Goal: Task Accomplishment & Management: Use online tool/utility

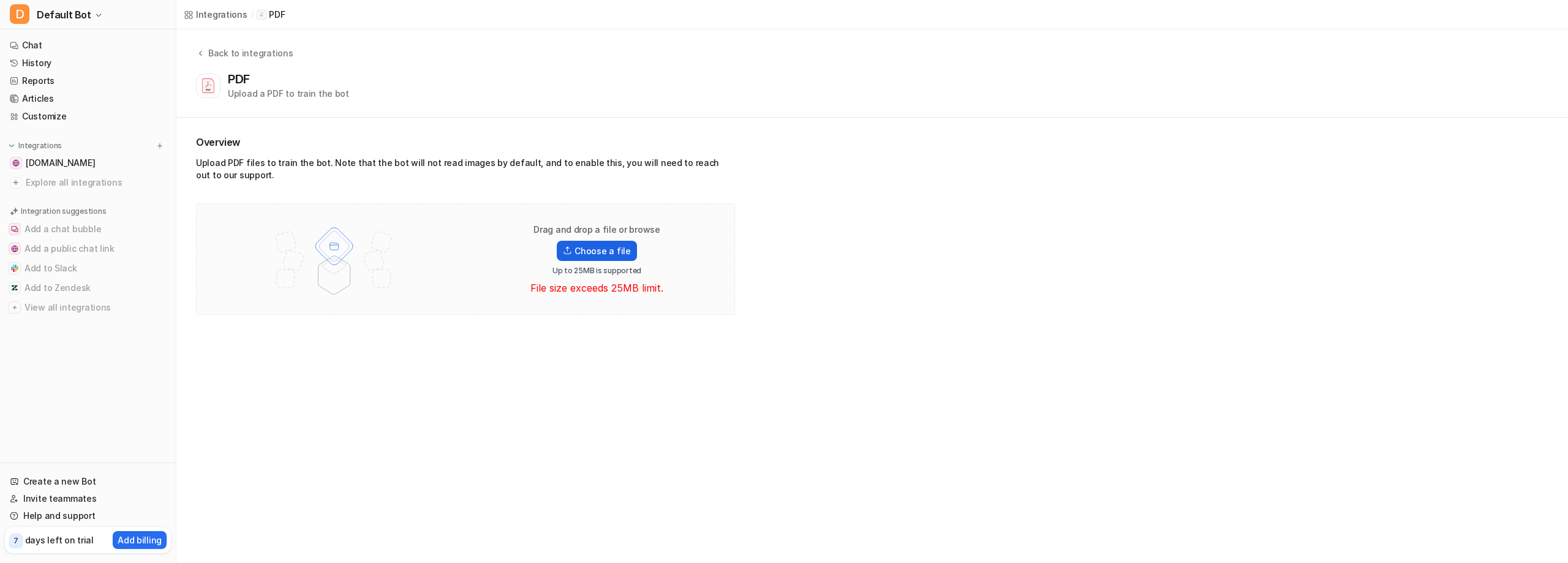
click at [633, 261] on label "Choose a file" at bounding box center [596, 250] width 80 height 20
click at [0, 0] on input "Choose a file" at bounding box center [0, 0] width 0 height 0
click at [620, 270] on label "Choose a file" at bounding box center [596, 260] width 80 height 20
click at [0, 0] on input "Choose a file" at bounding box center [0, 0] width 0 height 0
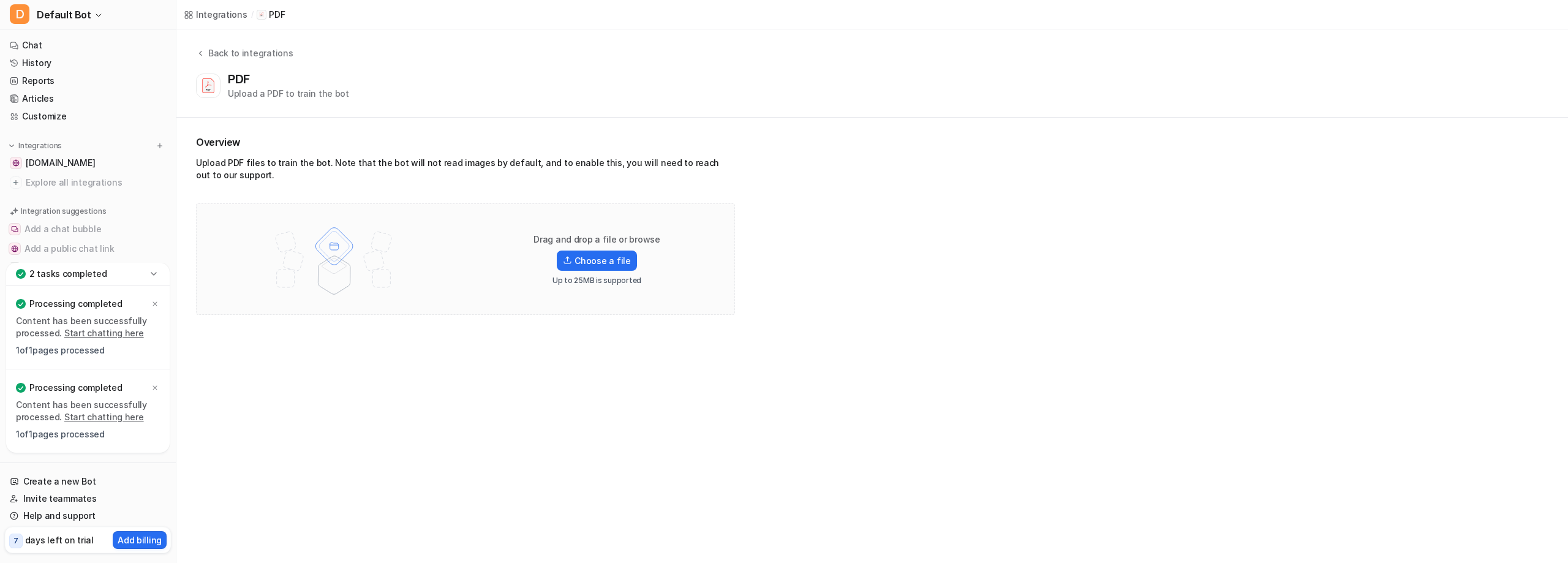
click at [851, 27] on div "Integrations / PDF" at bounding box center [872, 14] width 1392 height 29
click at [40, 53] on link "Chat" at bounding box center [88, 45] width 166 height 17
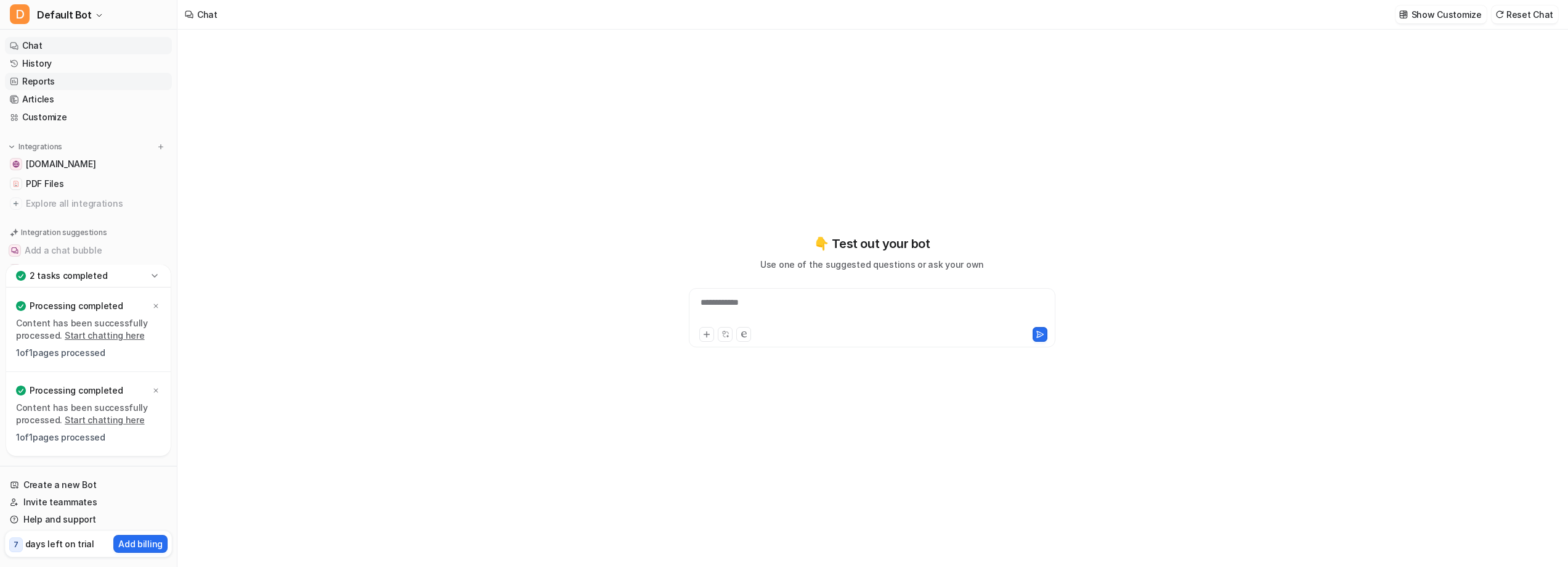
click at [46, 90] on link "Reports" at bounding box center [89, 81] width 167 height 17
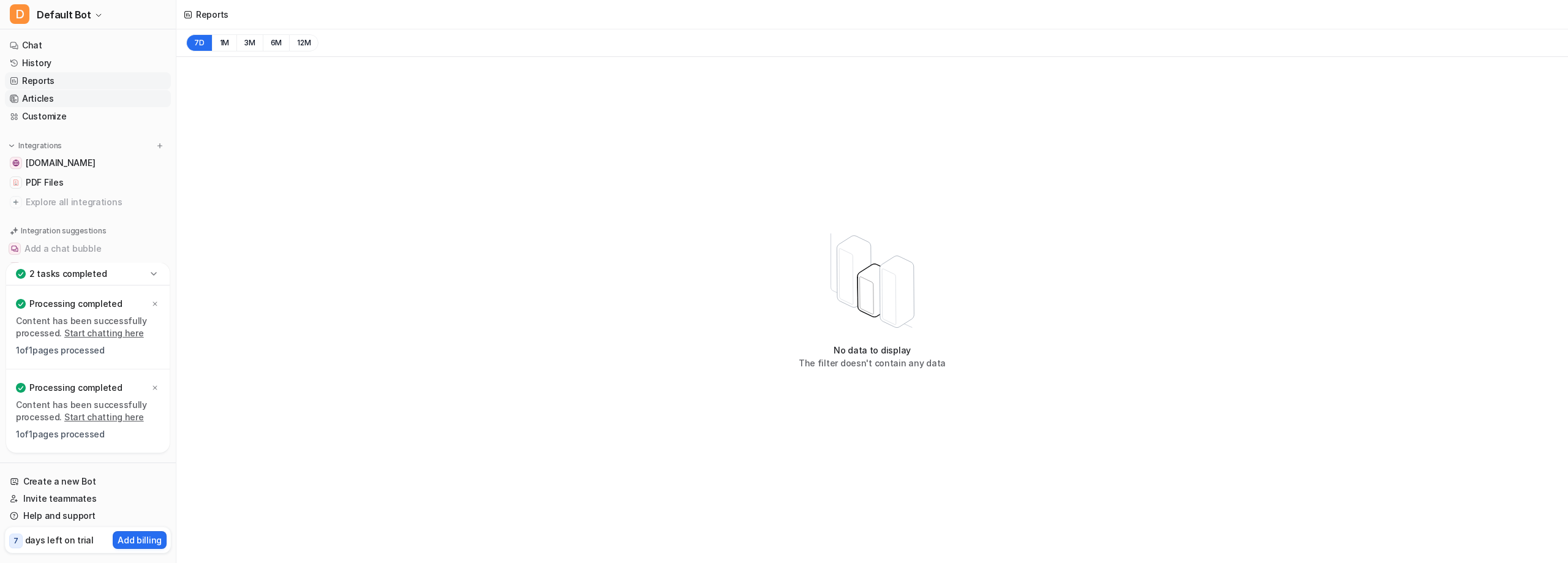
click at [49, 107] on link "Articles" at bounding box center [88, 99] width 166 height 17
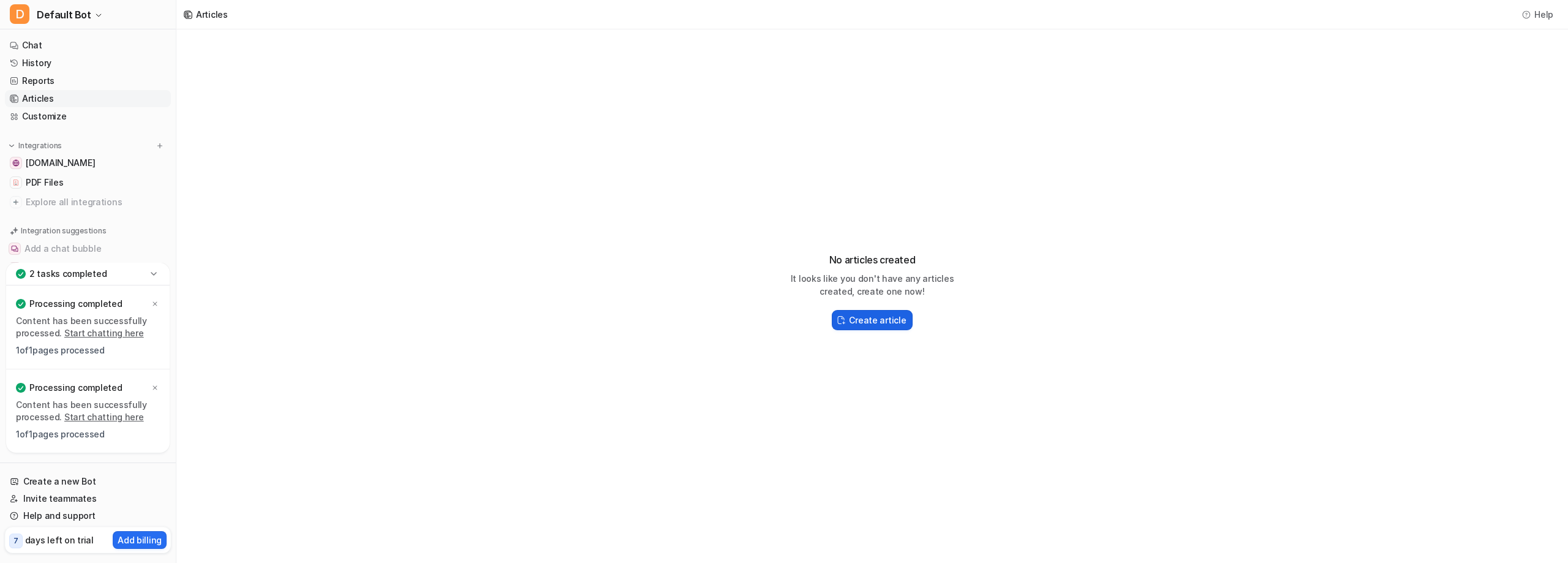
click at [902, 326] on h2 "Create article" at bounding box center [877, 320] width 57 height 13
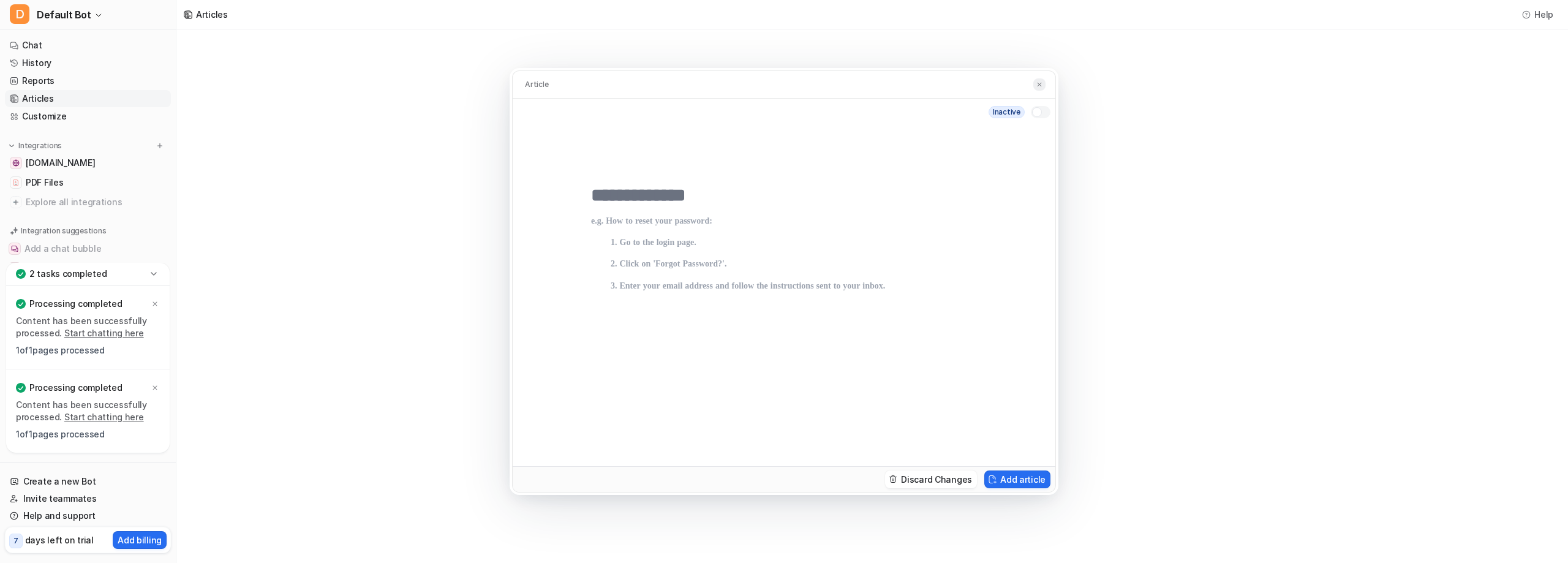
click at [1043, 81] on img at bounding box center [1039, 85] width 7 height 8
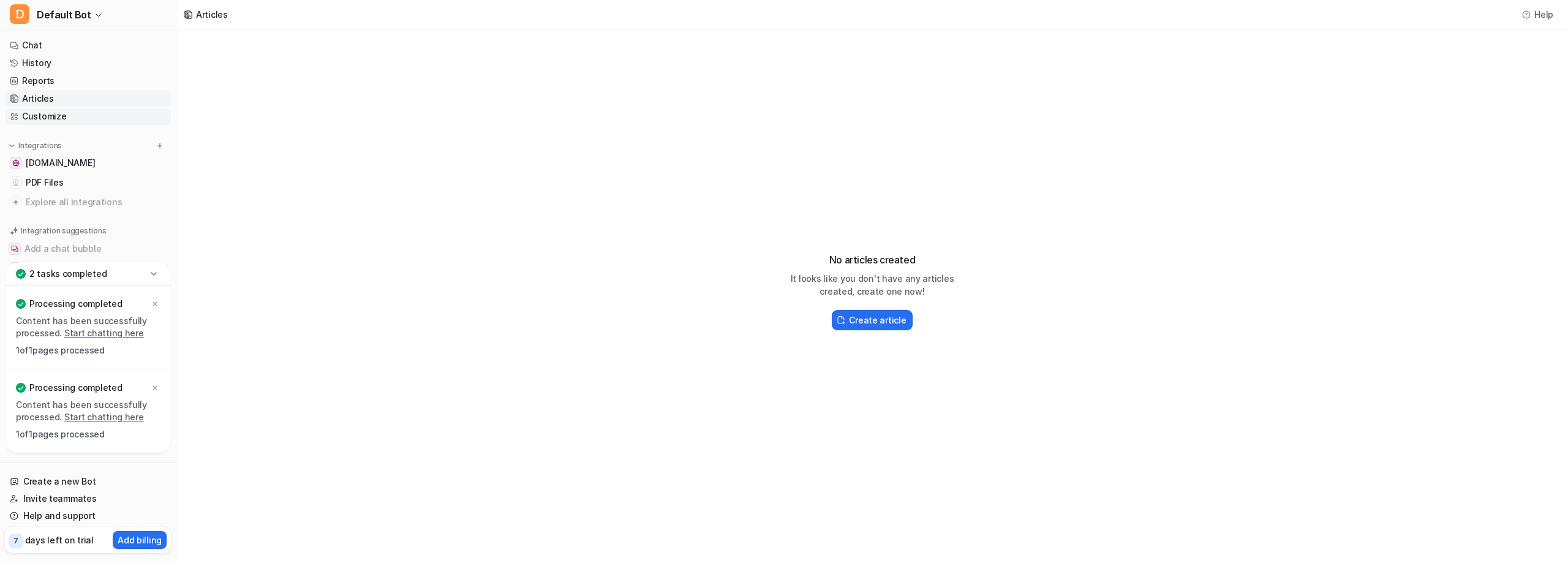
click at [77, 125] on link "Customize" at bounding box center [88, 116] width 166 height 17
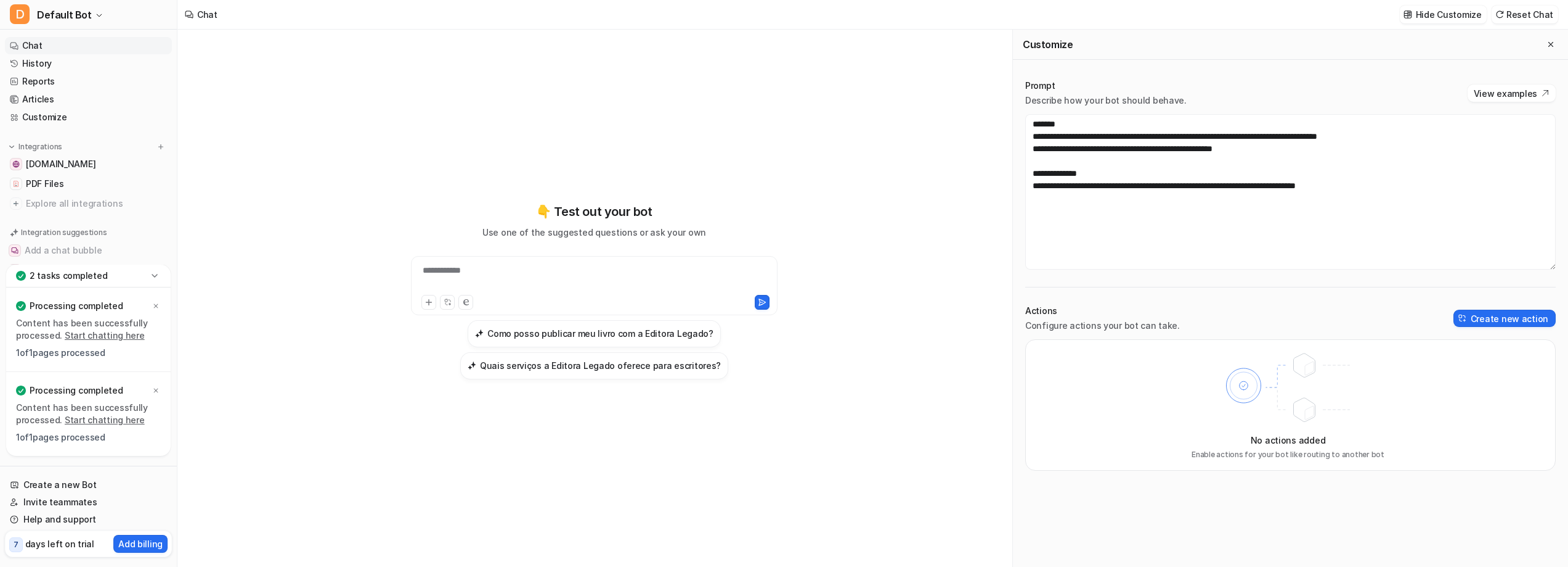
click at [161, 270] on icon at bounding box center [154, 276] width 12 height 12
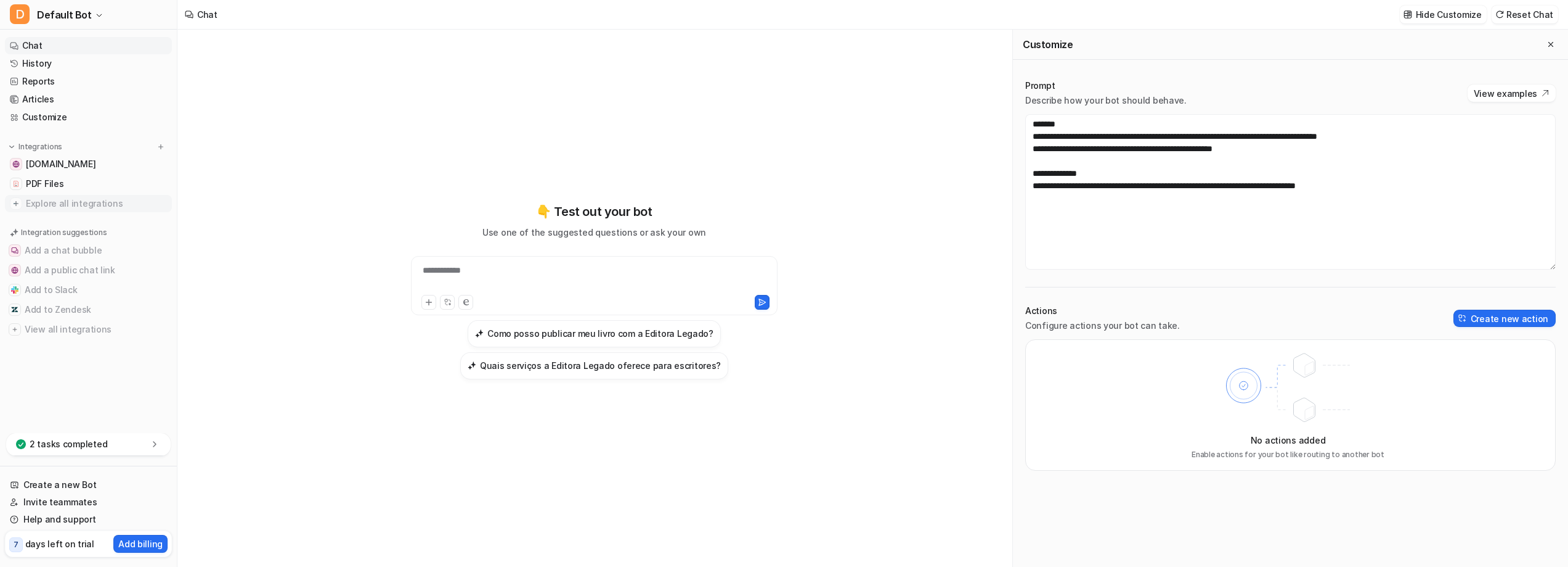
scroll to position [7, 0]
click at [49, 493] on link "Invite teammates" at bounding box center [89, 502] width 167 height 17
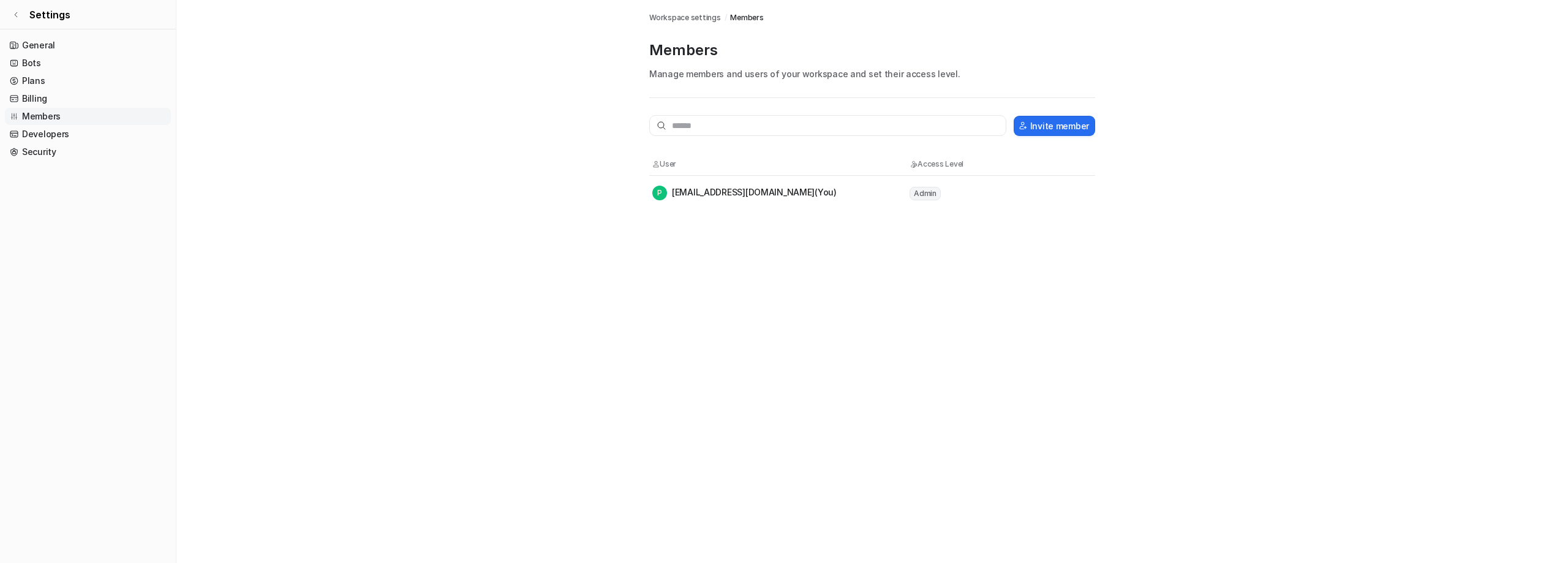
click at [939, 136] on div "Invite member" at bounding box center [872, 125] width 446 height 21
click at [897, 136] on input "text" at bounding box center [828, 125] width 357 height 21
paste input "**********"
type input "**********"
click at [1070, 136] on button "Invite member" at bounding box center [1054, 125] width 82 height 20
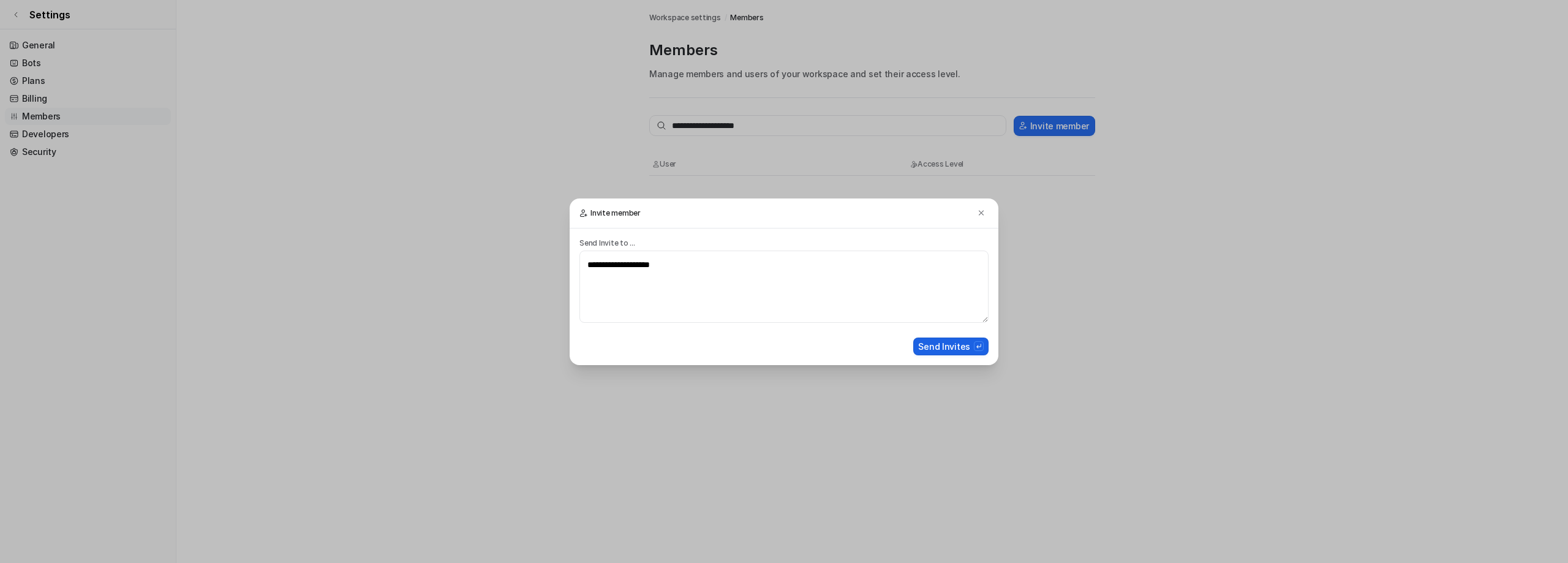
click at [961, 355] on button "Send Invites" at bounding box center [950, 346] width 75 height 18
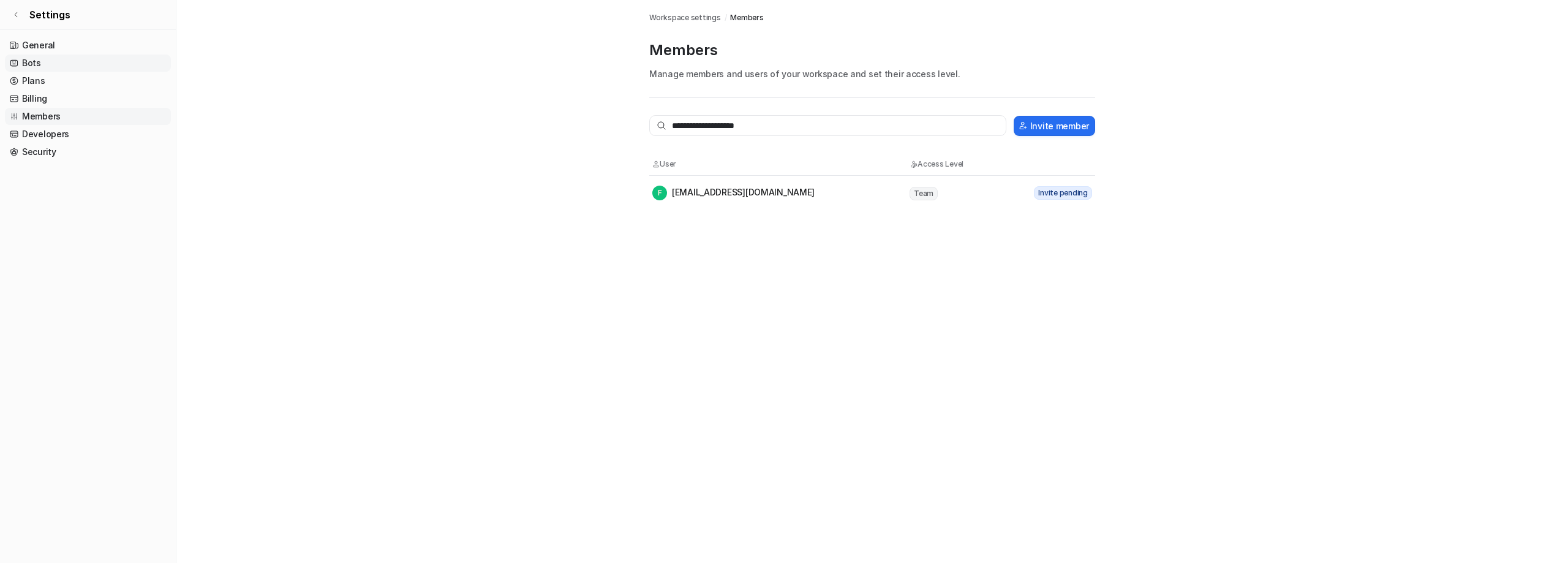
click at [32, 71] on link "Bots" at bounding box center [88, 63] width 166 height 17
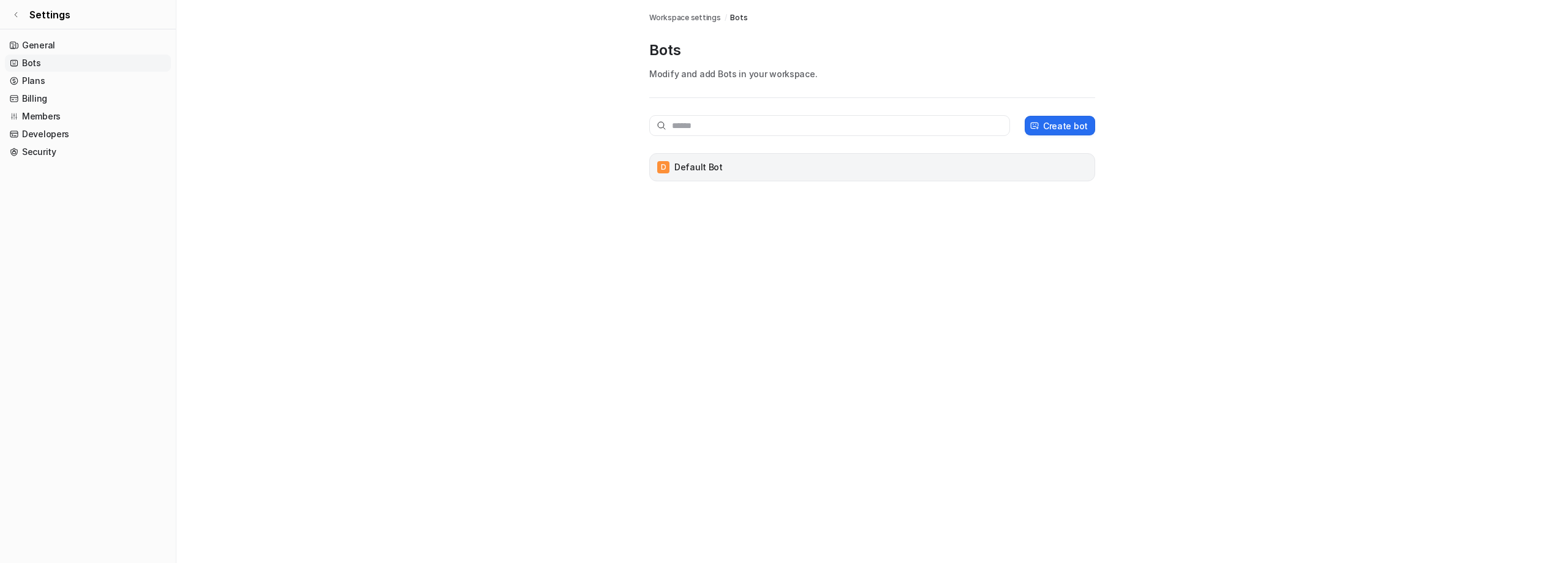
click at [723, 173] on p "Default Bot" at bounding box center [698, 167] width 49 height 12
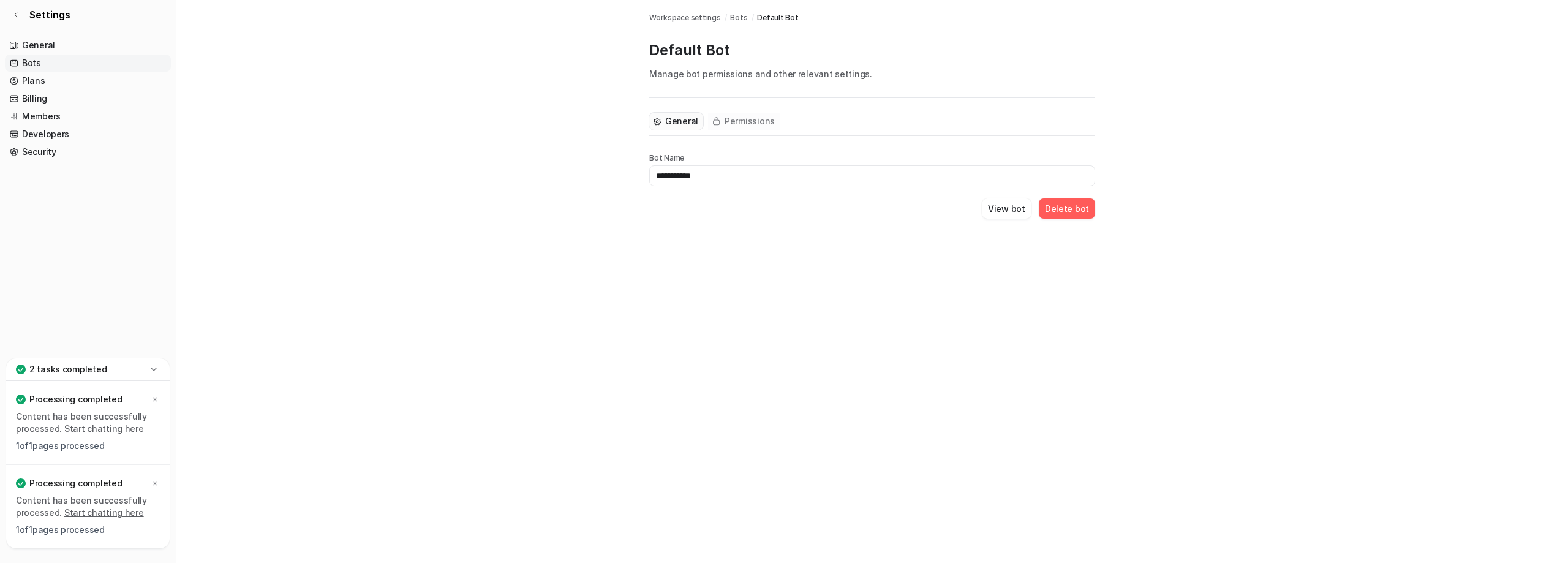
click at [775, 127] on span "Permissions" at bounding box center [749, 121] width 50 height 12
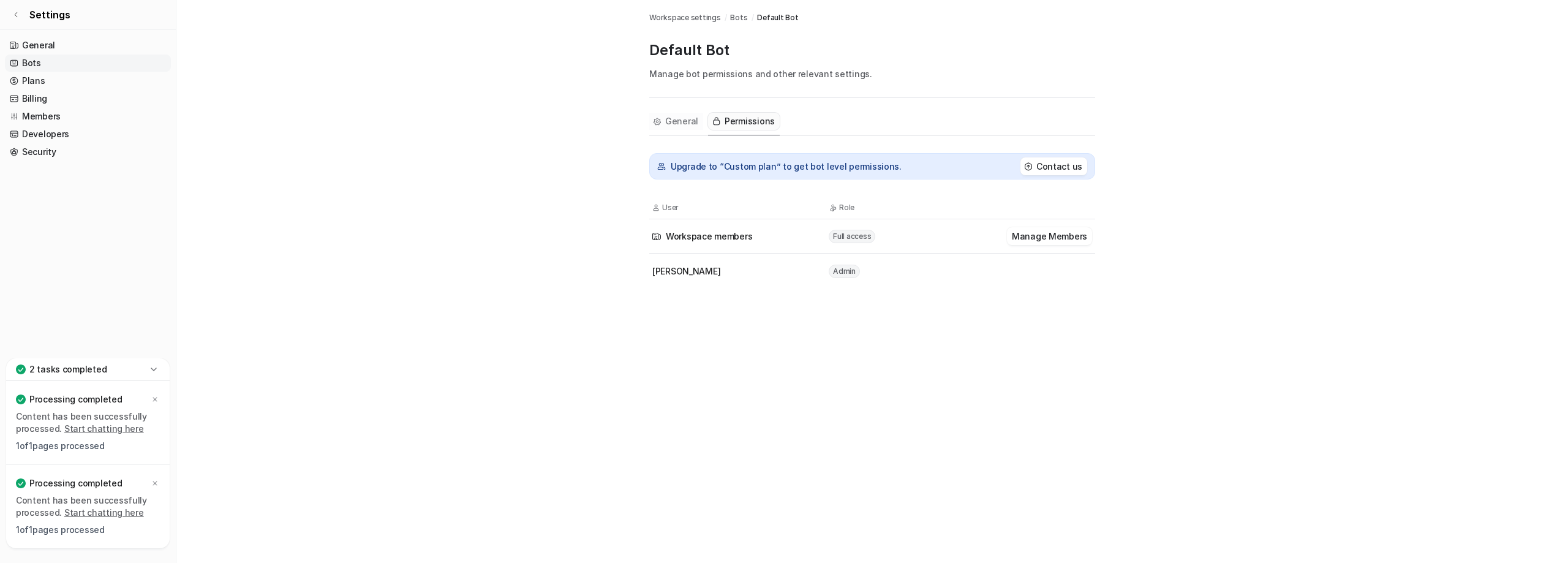
click at [698, 127] on span "General" at bounding box center [681, 121] width 33 height 12
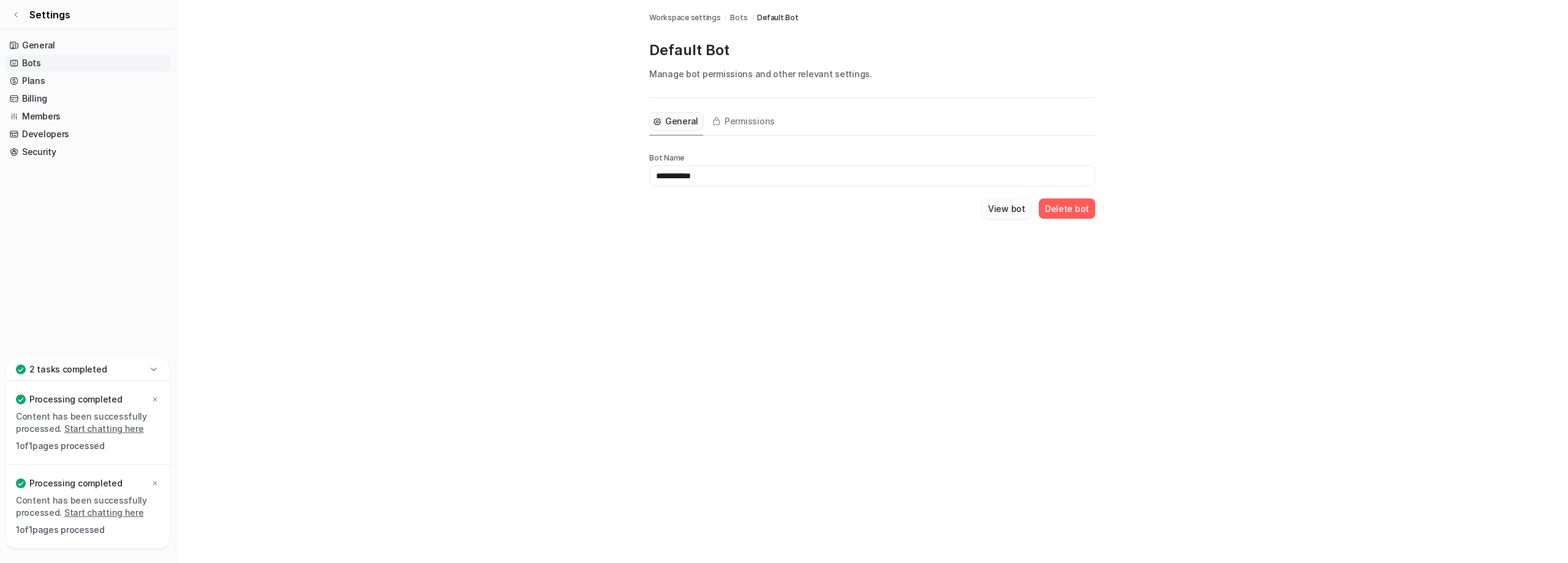
click at [995, 219] on button "View bot" at bounding box center [1006, 208] width 49 height 20
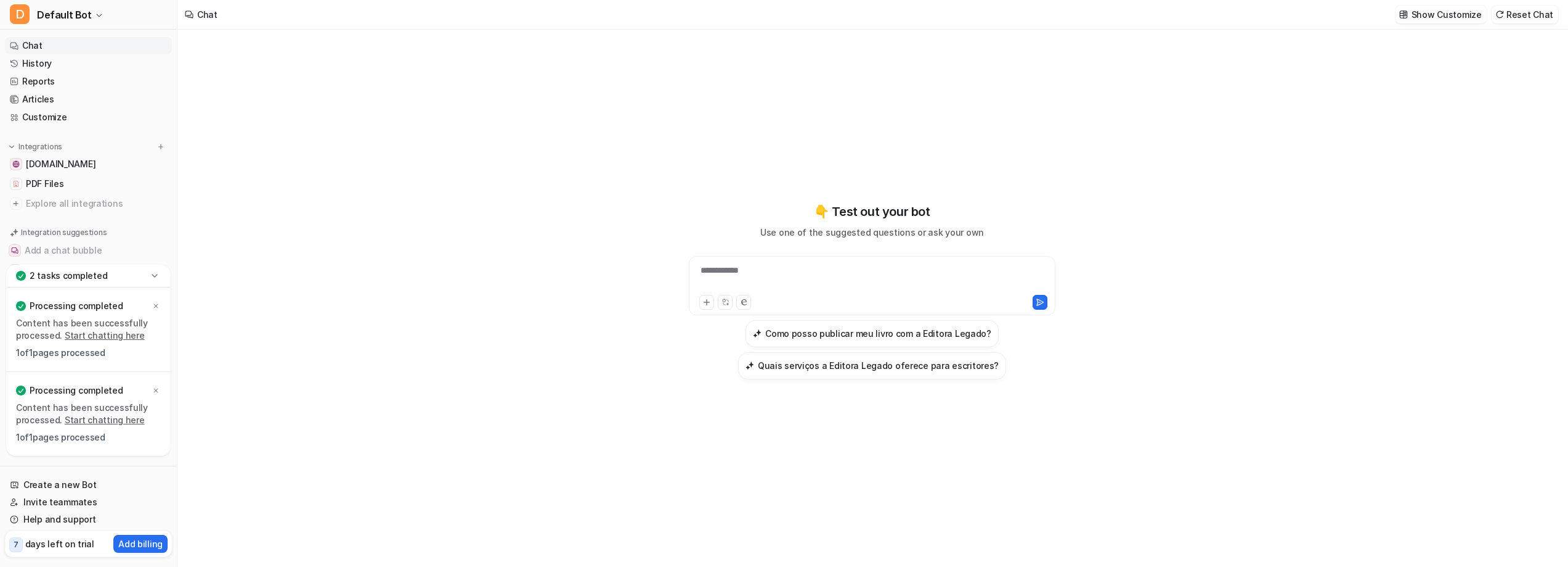
scroll to position [7, 0]
click at [76, 476] on link "Create a new Bot" at bounding box center [89, 485] width 167 height 17
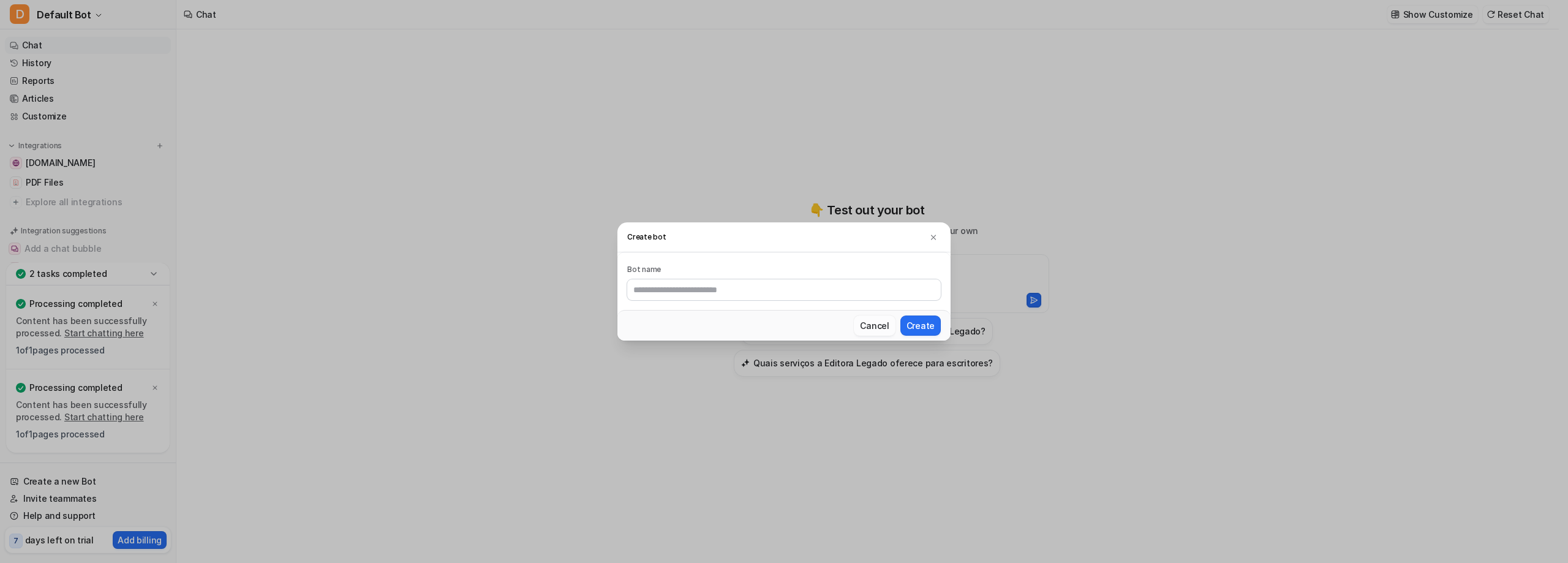
click at [895, 334] on button "Cancel" at bounding box center [874, 325] width 41 height 20
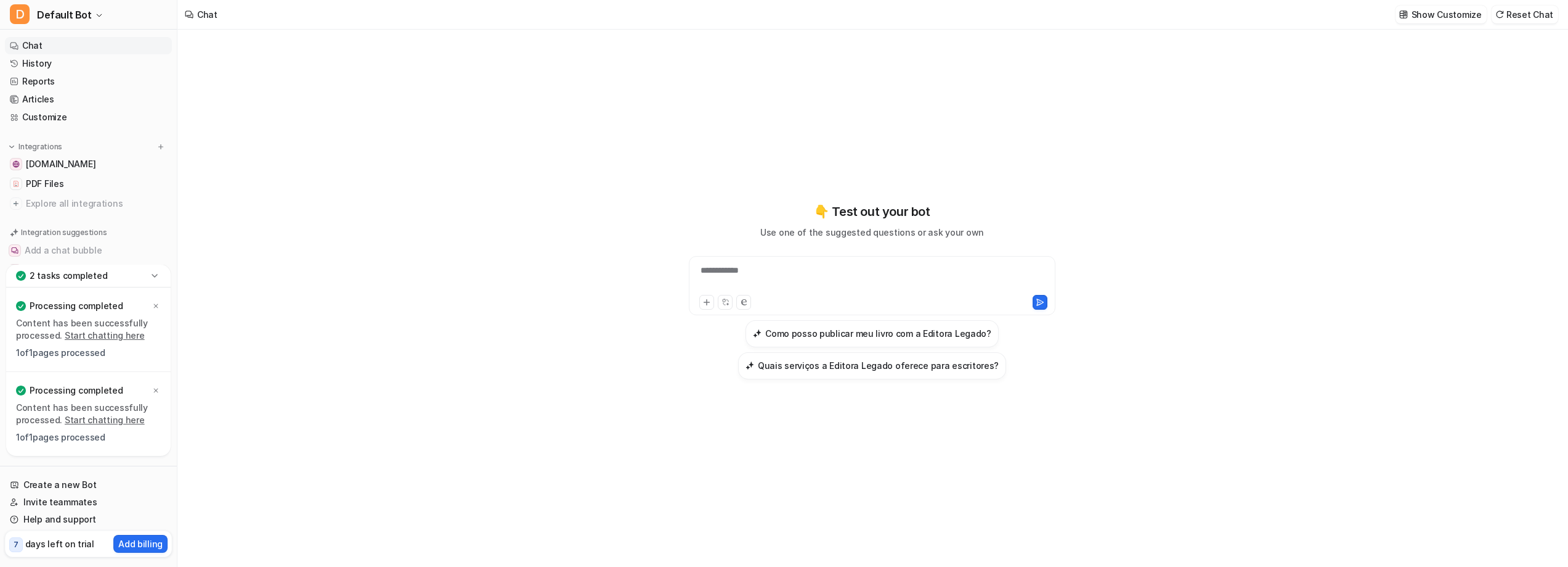
click at [161, 270] on icon at bounding box center [154, 276] width 12 height 12
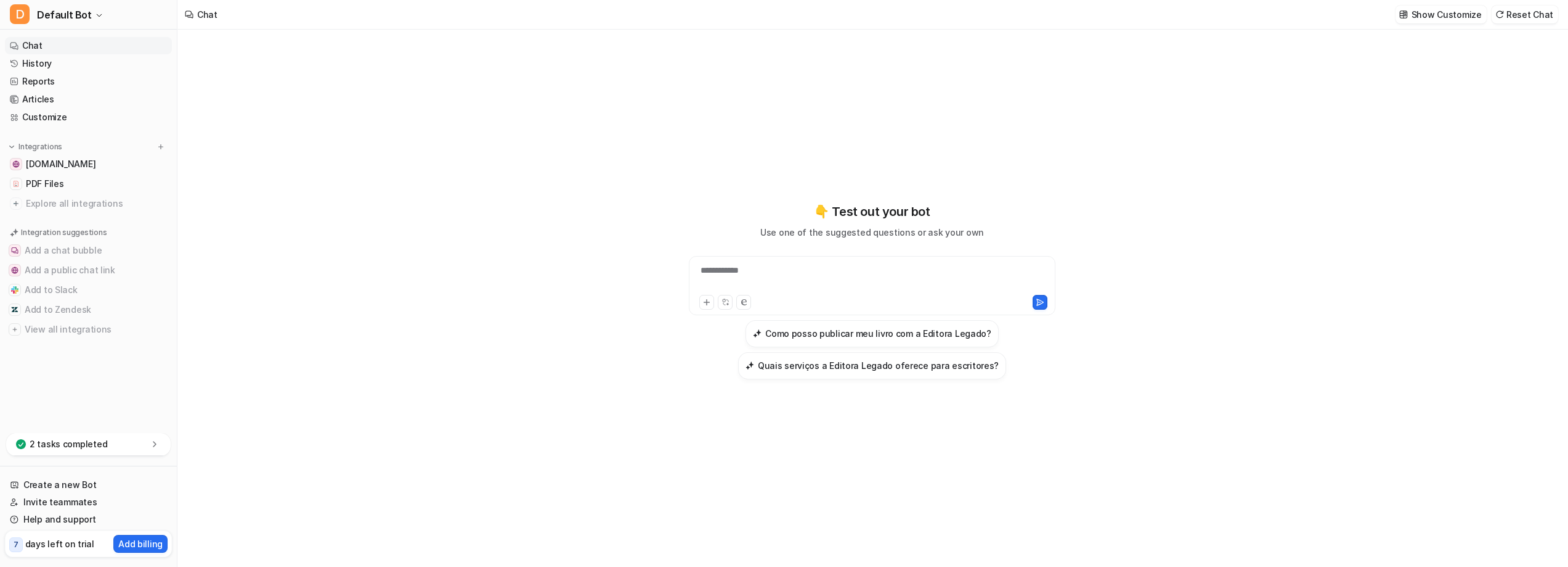
scroll to position [48, 0]
click at [76, 493] on link "Invite teammates" at bounding box center [89, 502] width 167 height 17
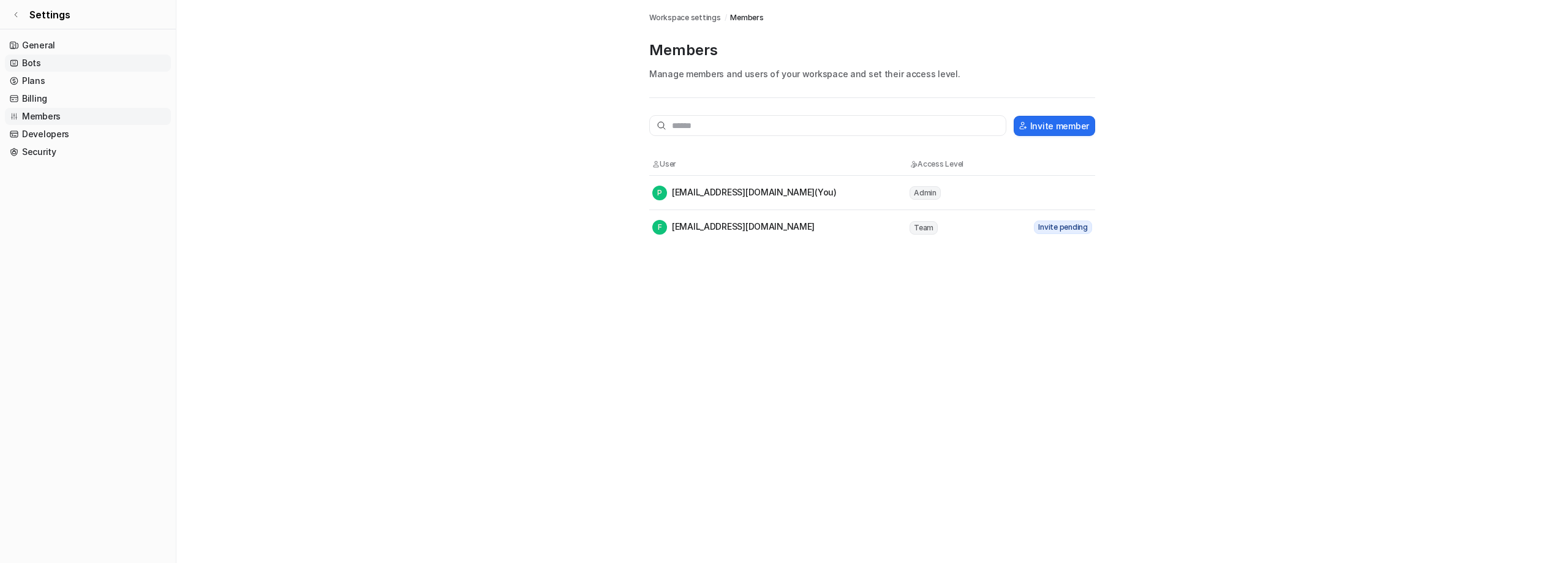
click at [39, 71] on link "Bots" at bounding box center [88, 63] width 166 height 17
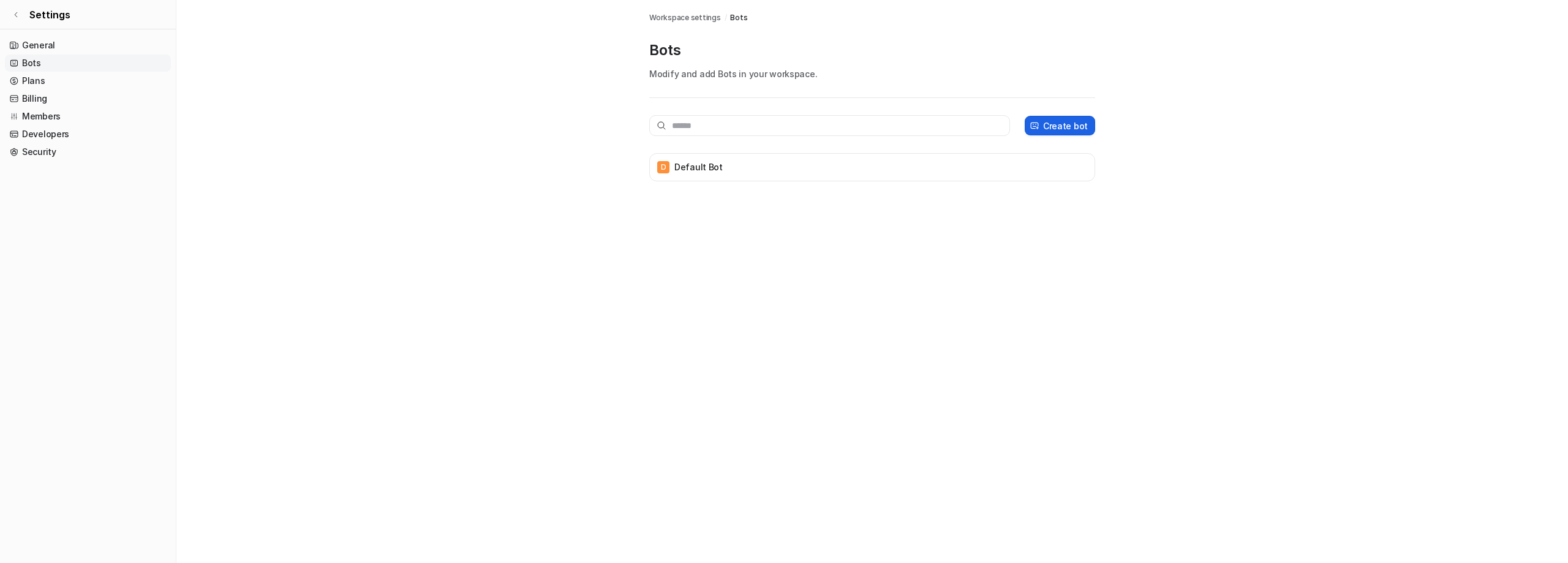
click at [1087, 132] on p "Create bot" at bounding box center [1065, 126] width 45 height 13
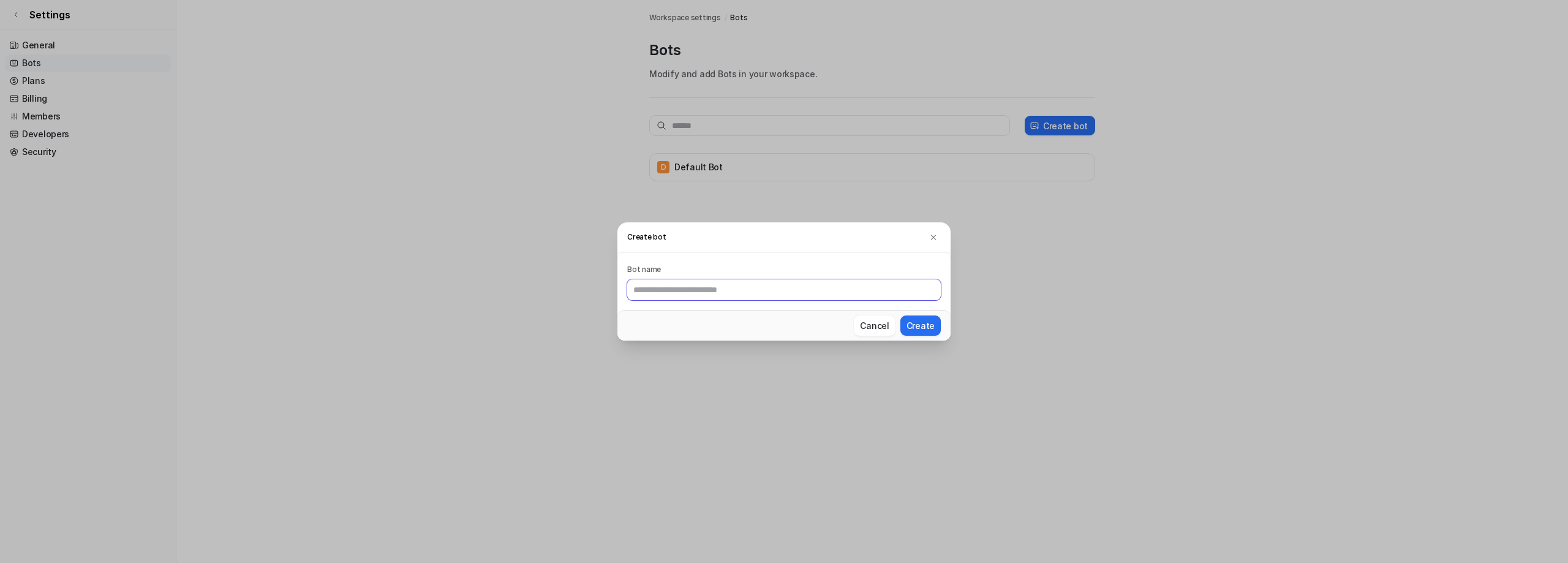
click at [676, 295] on input "text" at bounding box center [784, 289] width 313 height 21
type input "*****"
click at [900, 315] on button "Create" at bounding box center [921, 325] width 40 height 20
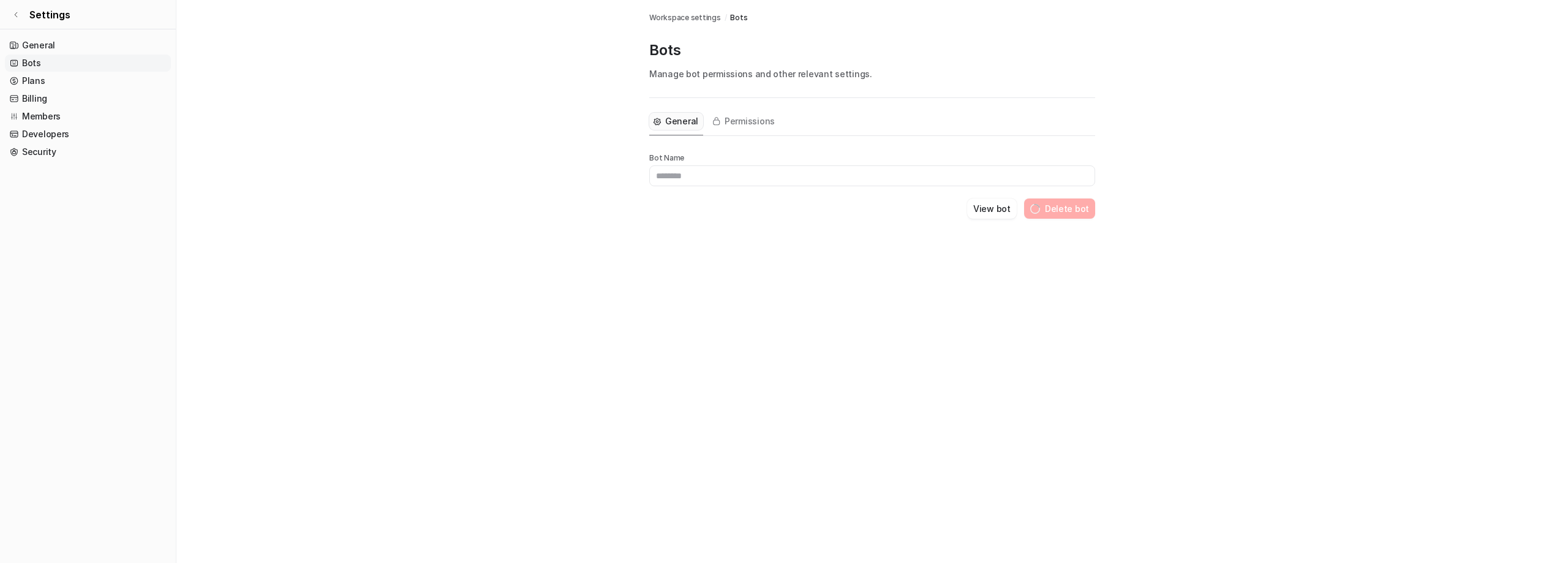
type input "*****"
click at [1014, 219] on button "View bot" at bounding box center [1006, 208] width 49 height 20
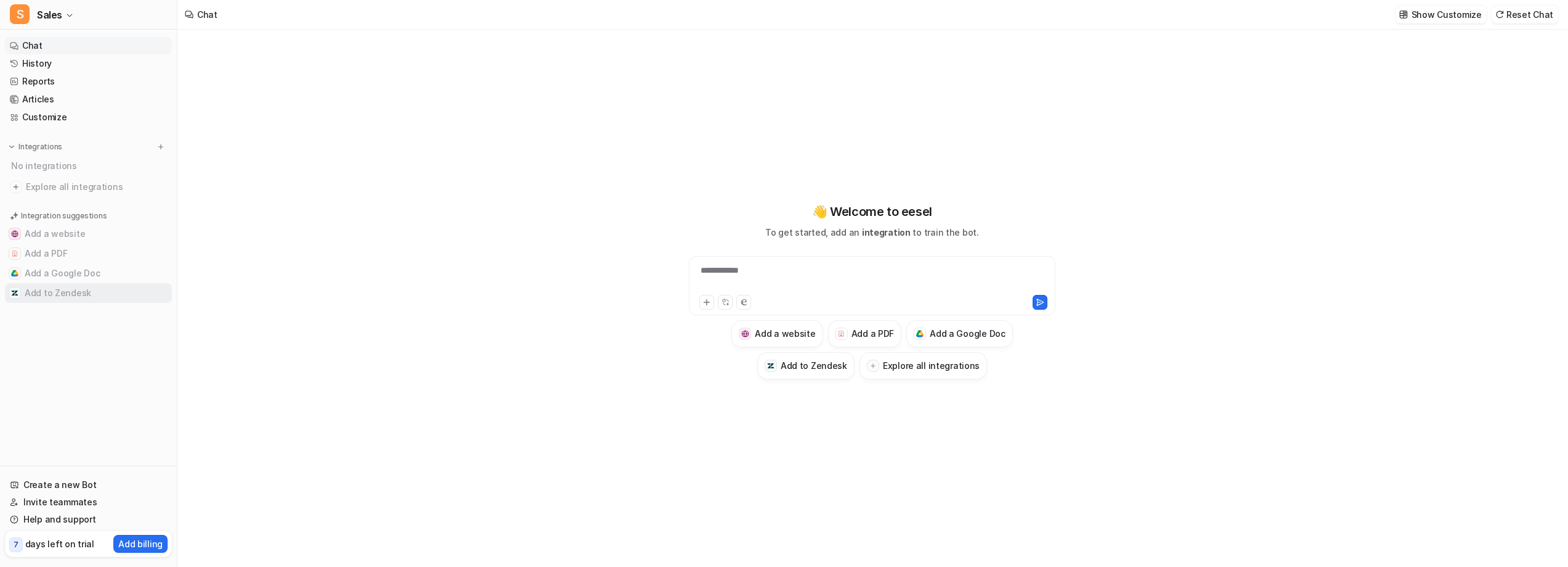
scroll to position [7, 0]
click at [63, 126] on link "Customize" at bounding box center [89, 117] width 167 height 17
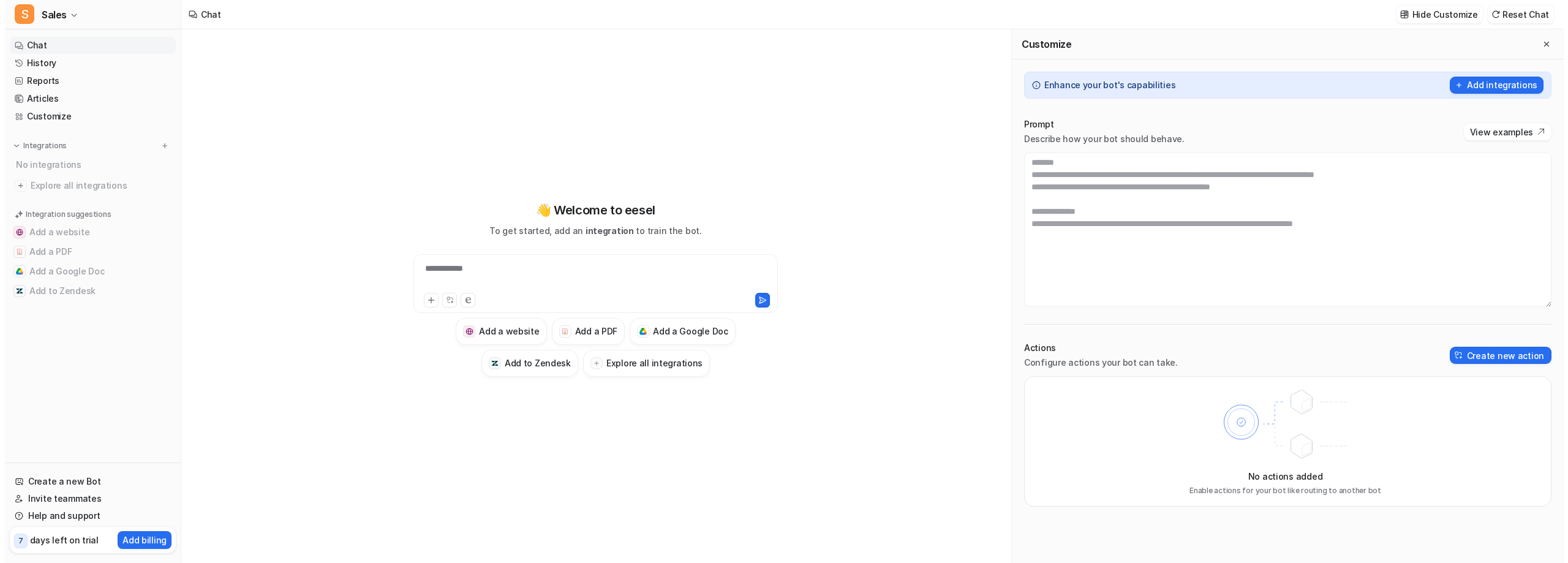
scroll to position [45, 0]
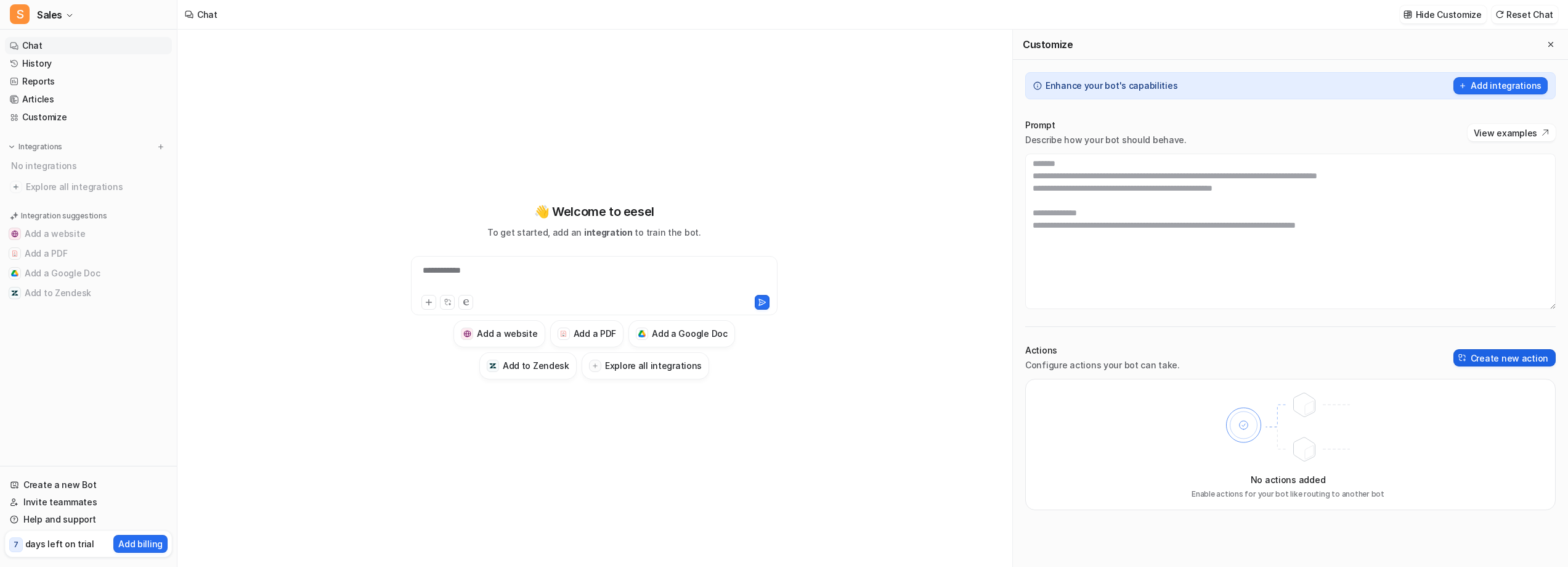
click at [1458, 362] on img at bounding box center [1462, 357] width 8 height 8
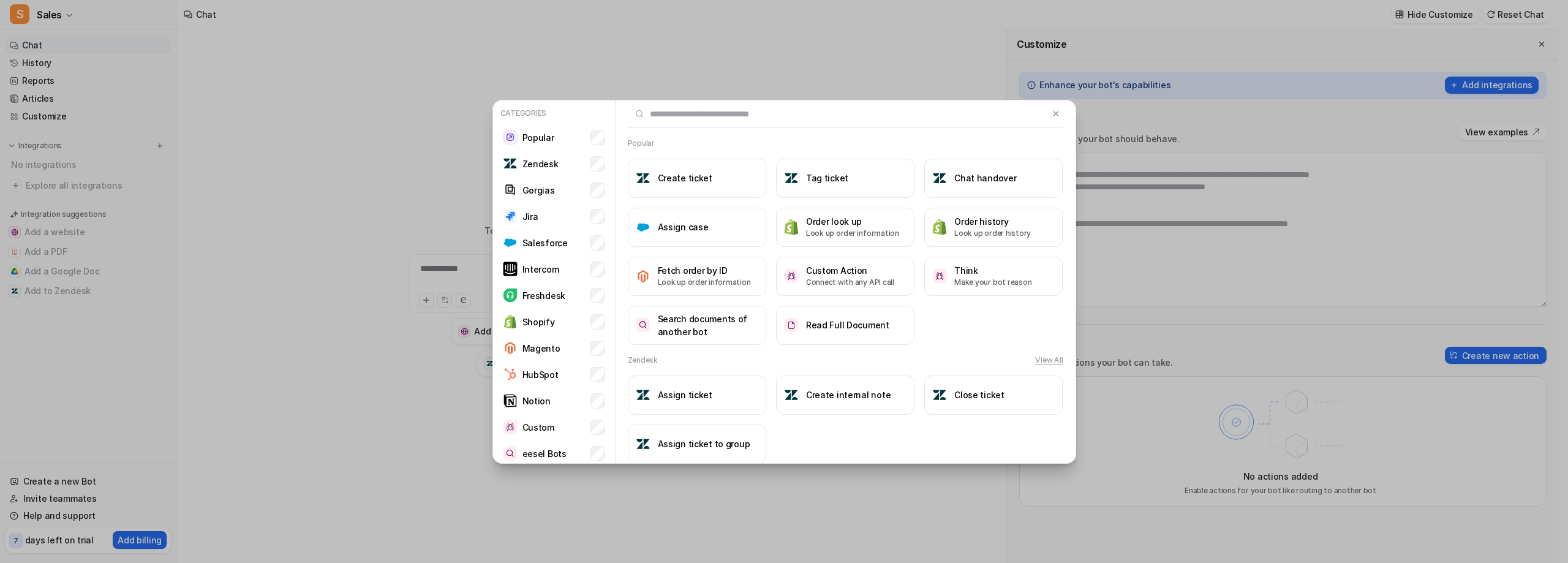
click at [698, 115] on input "text" at bounding box center [838, 114] width 421 height 27
drag, startPoint x: 959, startPoint y: 324, endPoint x: 947, endPoint y: 366, distance: 43.7
click at [947, 344] on div "Create ticket Tag ticket Chat handover Assign case Order look up Look up order …" at bounding box center [845, 251] width 435 height 186
click at [967, 288] on p "Make your bot reason" at bounding box center [993, 282] width 77 height 11
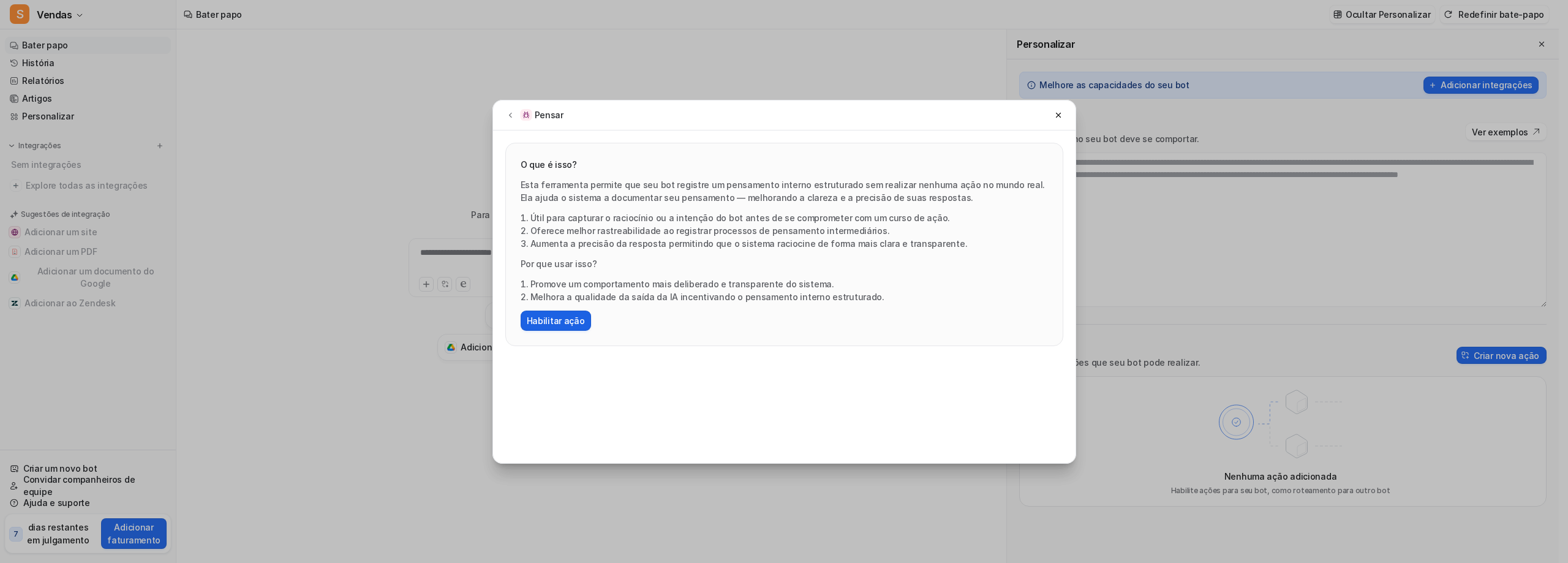
click at [585, 326] on font "Habilitar ação" at bounding box center [556, 320] width 58 height 10
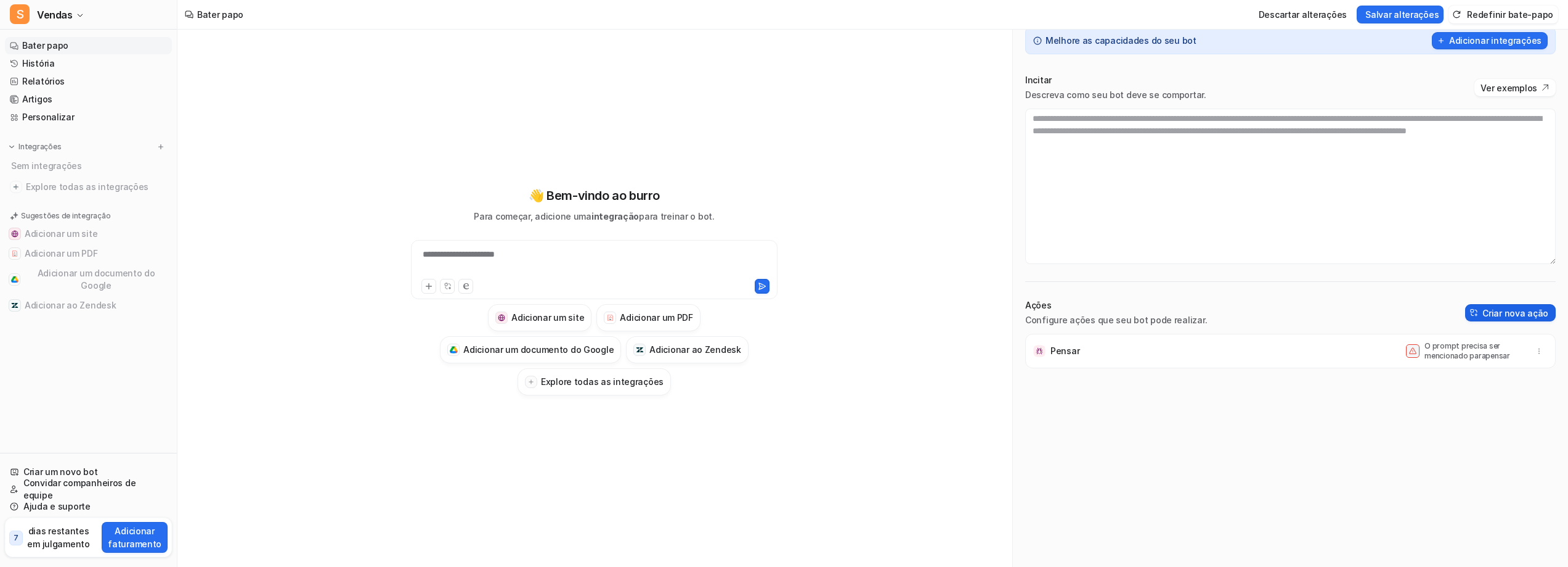
click at [1482, 318] on font "Criar nova ação" at bounding box center [1515, 313] width 66 height 10
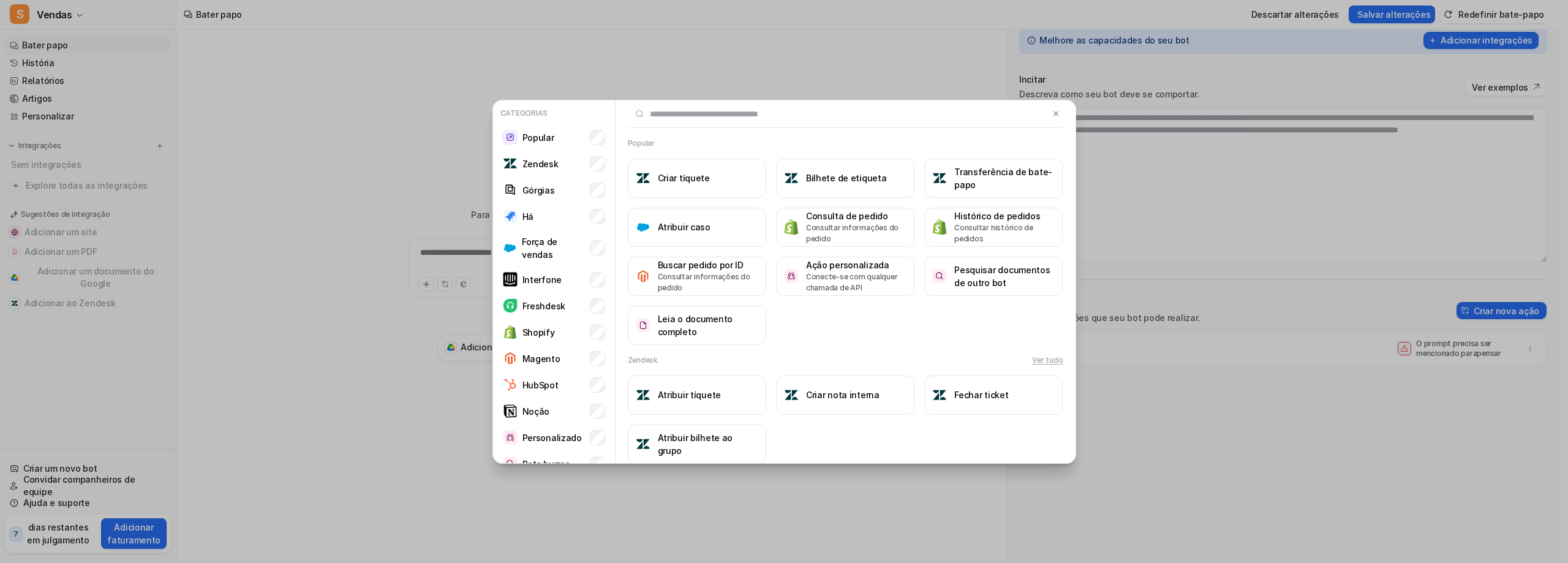
scroll to position [61, 0]
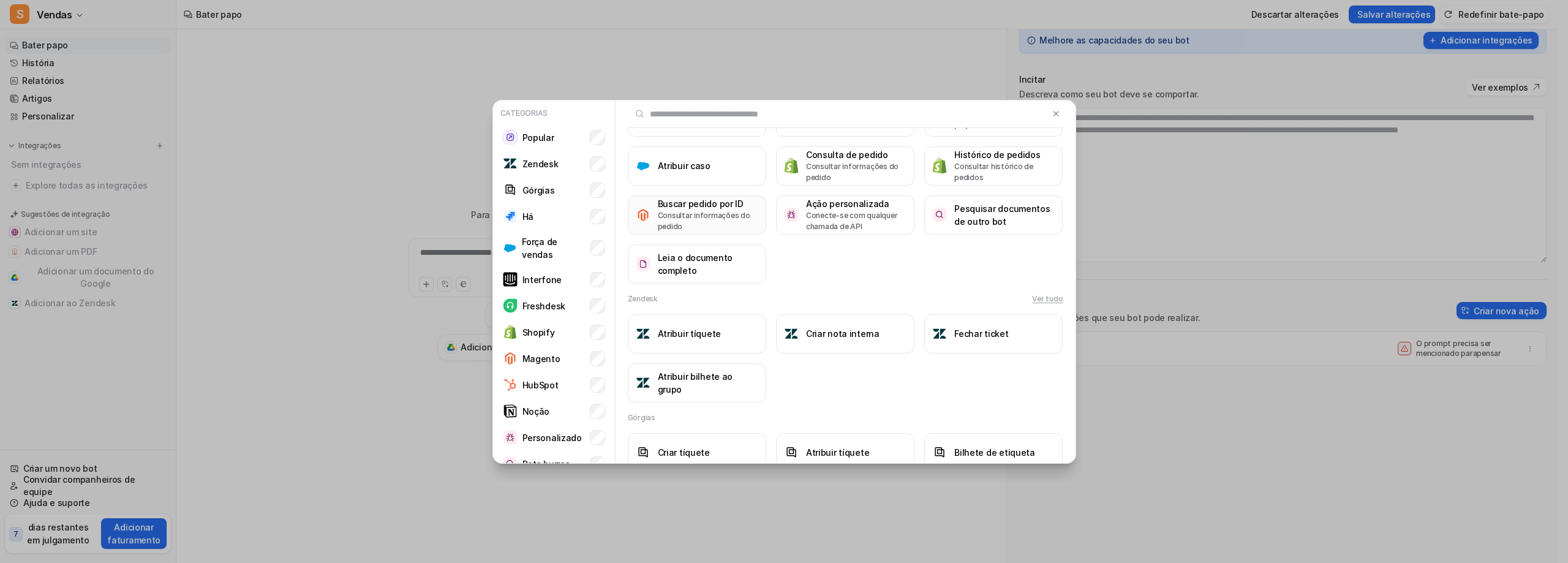
click at [714, 232] on p "Consultar informações do pedido" at bounding box center [708, 221] width 101 height 22
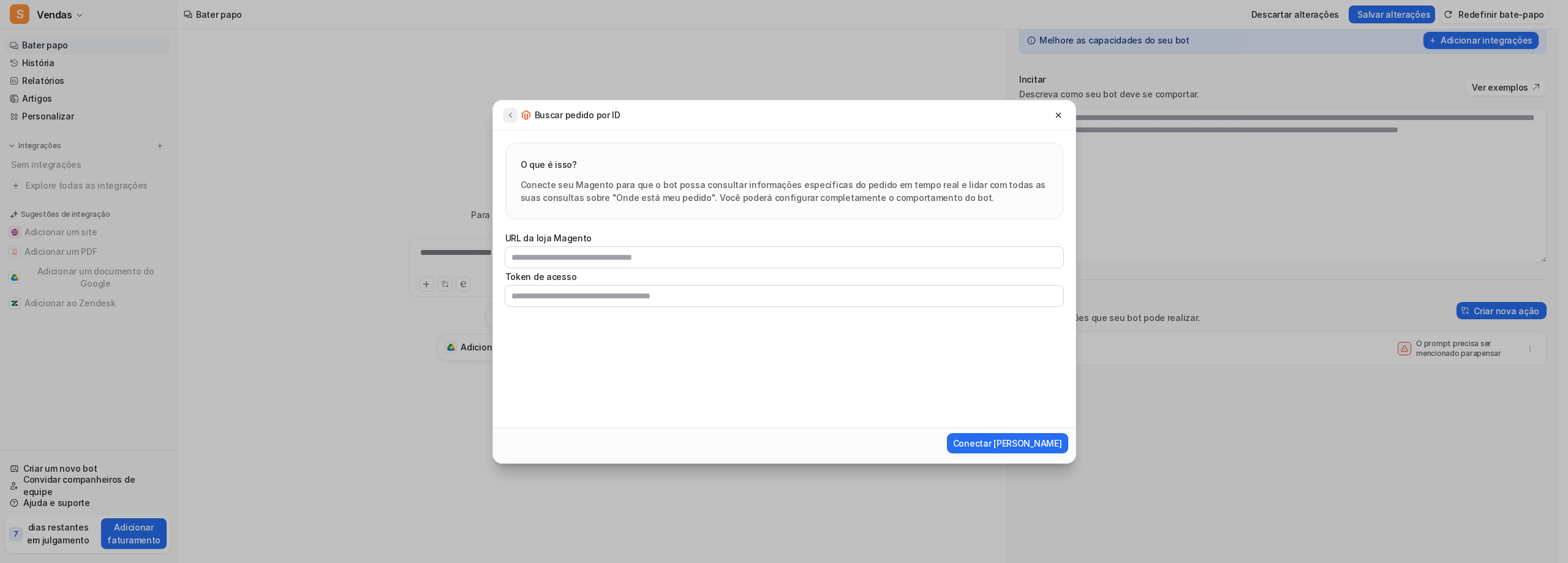
click at [512, 116] on icon at bounding box center [510, 115] width 8 height 9
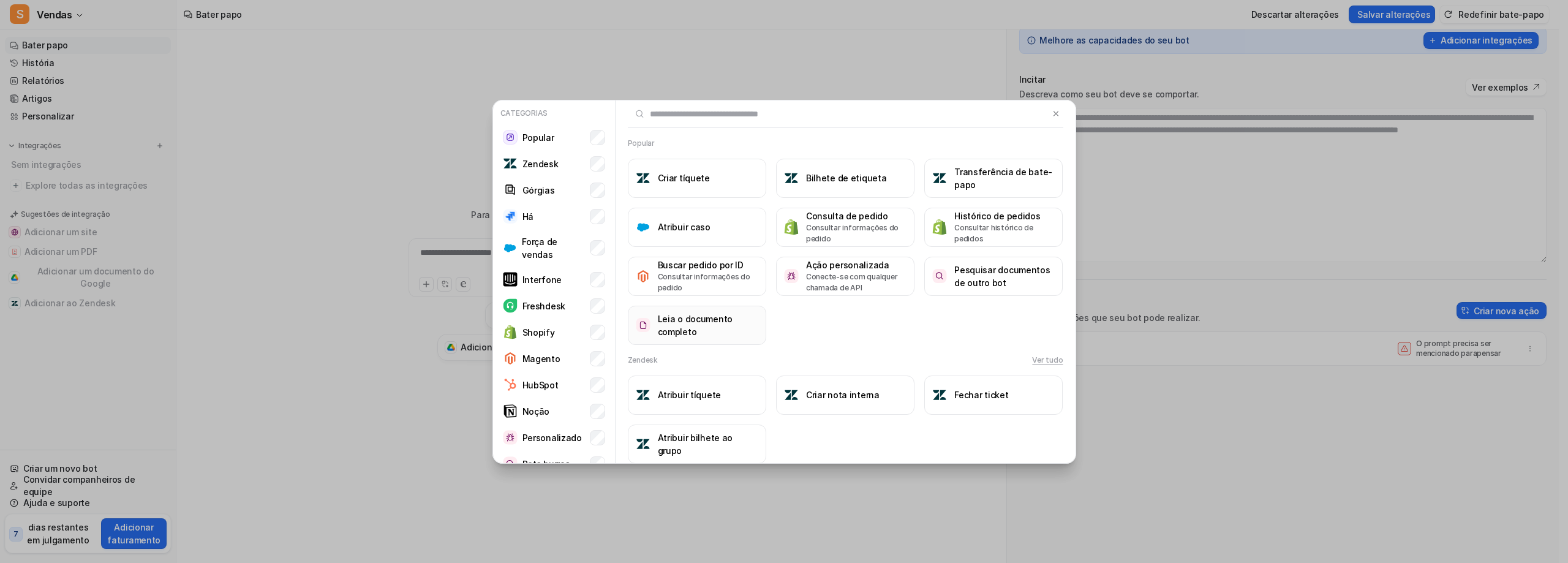
click at [727, 338] on h3 "Leia o documento completo" at bounding box center [708, 325] width 101 height 26
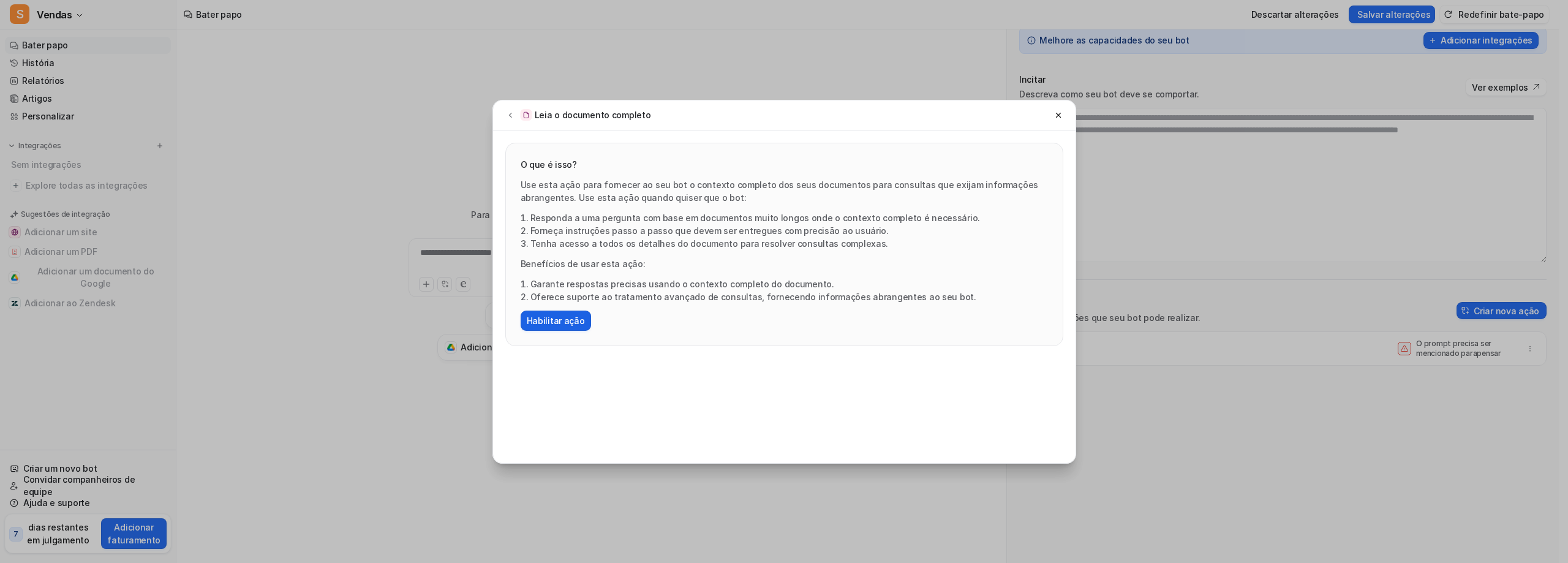
click at [577, 326] on font "Habilitar ação" at bounding box center [556, 320] width 58 height 10
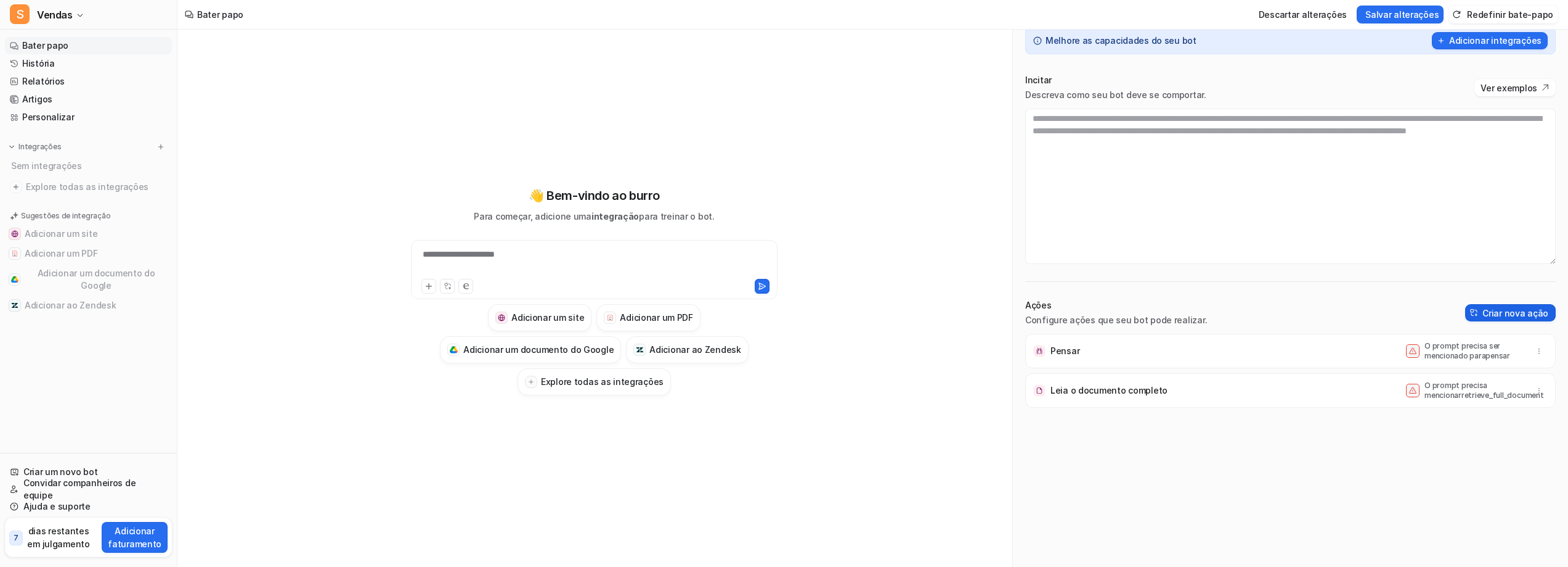
click at [1466, 321] on button "Criar nova ação" at bounding box center [1511, 312] width 91 height 17
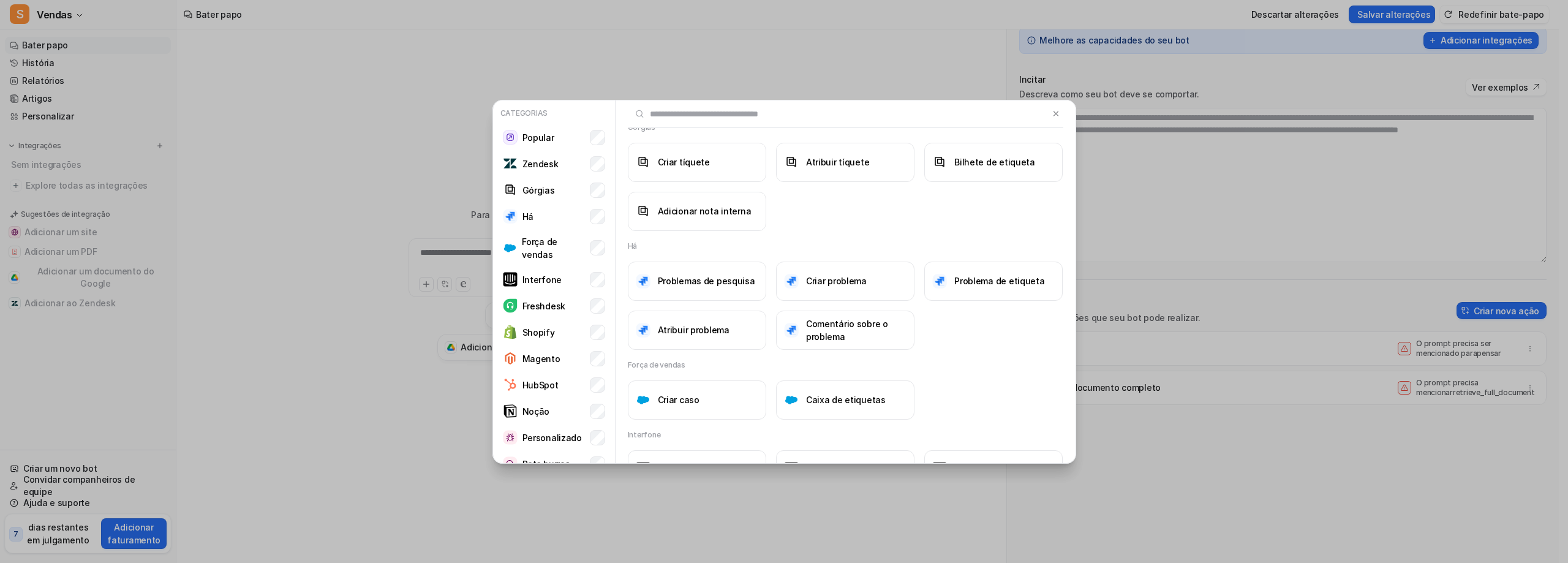
scroll to position [306, 0]
click at [712, 213] on font "Adicionar nota interna" at bounding box center [705, 208] width 93 height 10
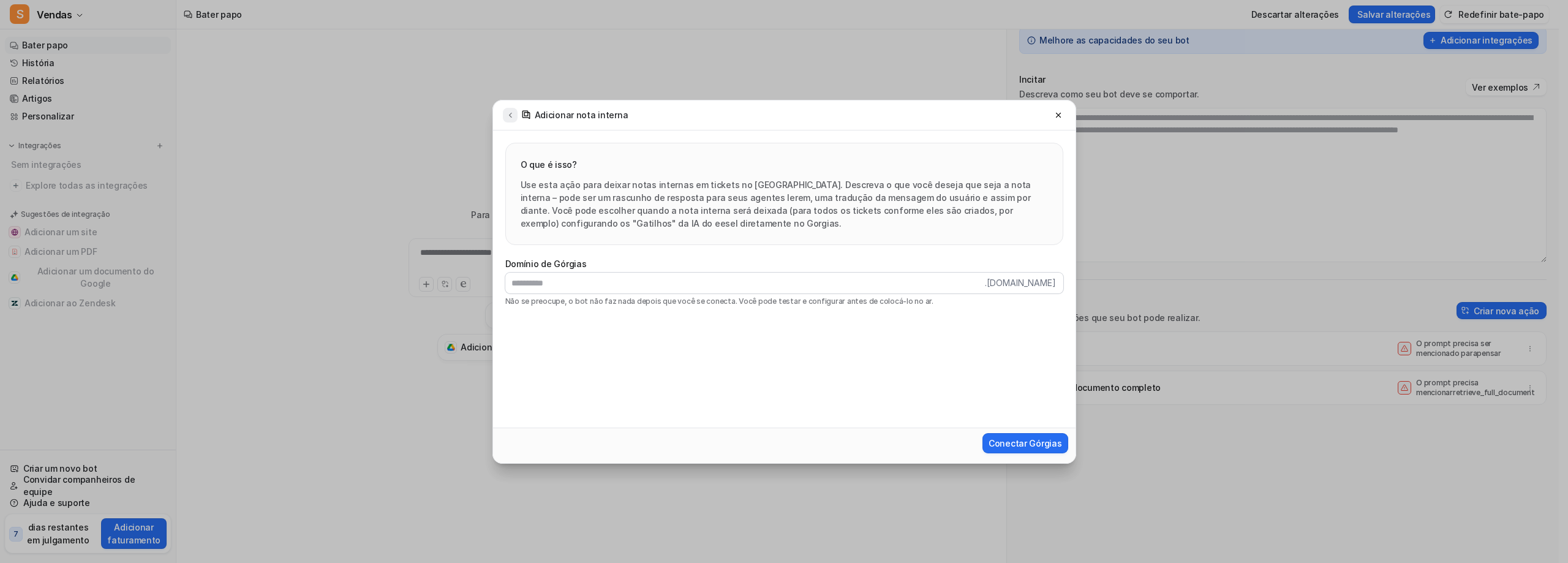
click at [514, 119] on icon at bounding box center [510, 115] width 8 height 9
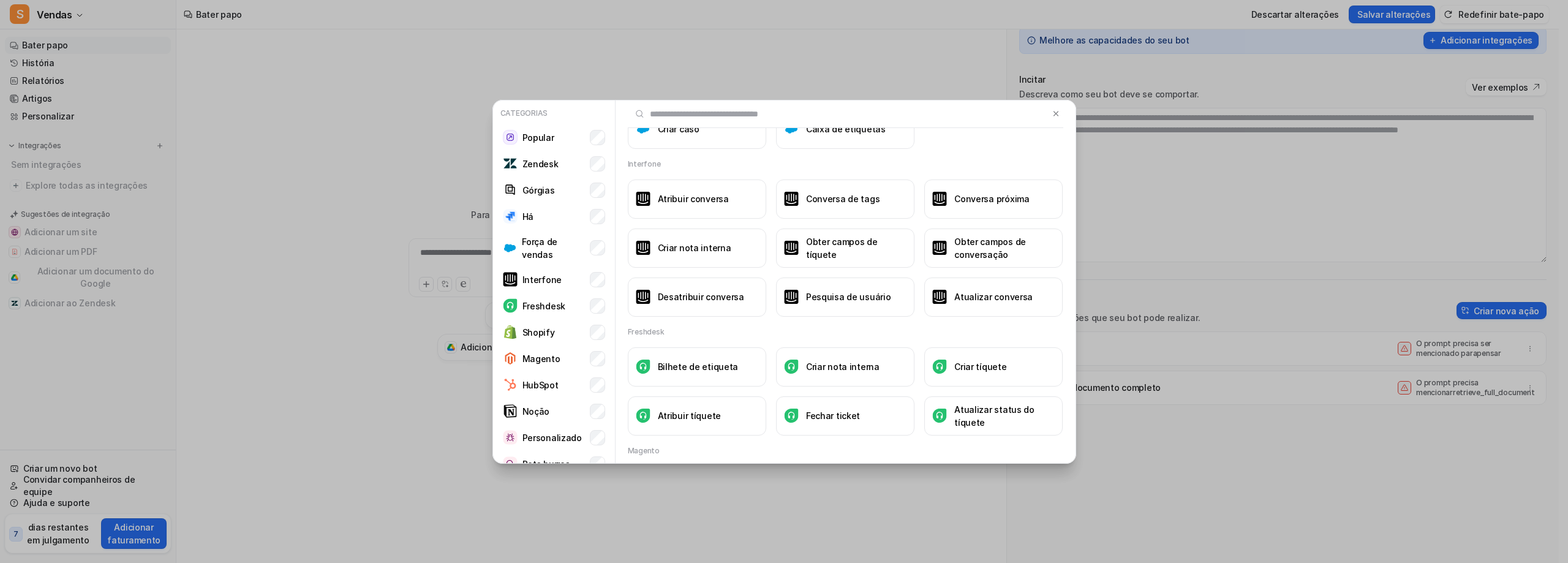
scroll to position [673, 0]
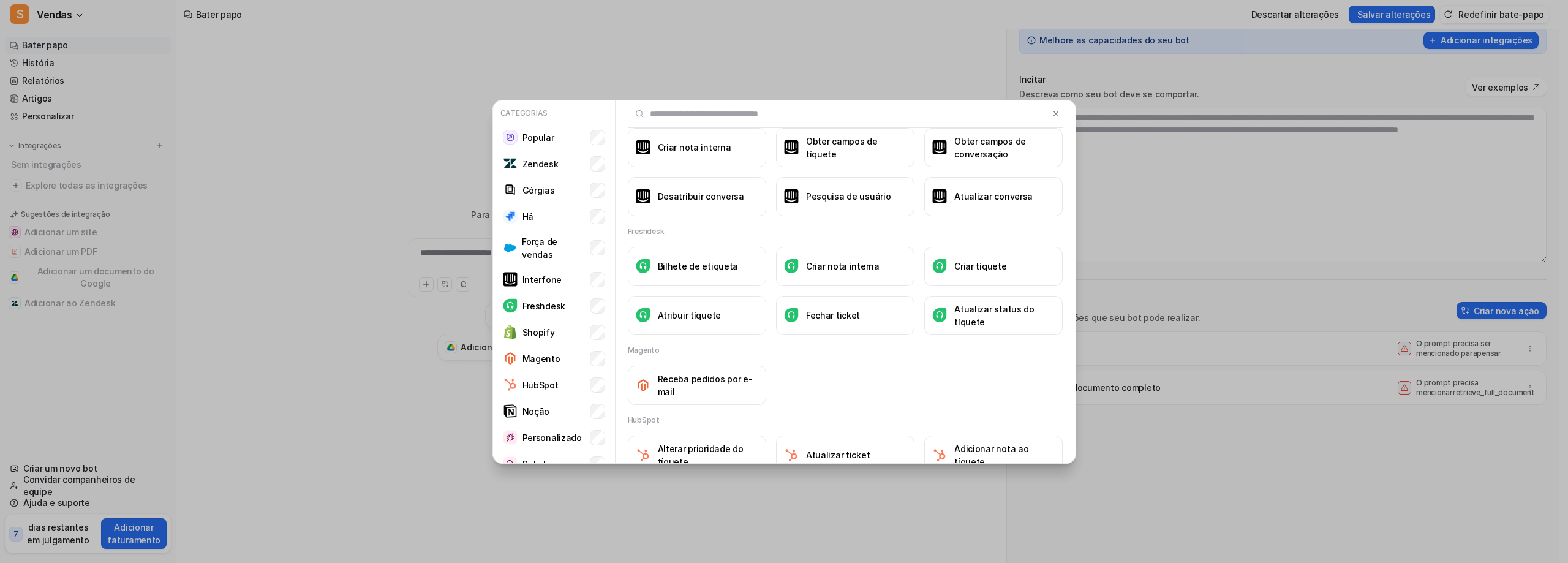
click at [694, 104] on font "Atribuir conversa" at bounding box center [694, 98] width 71 height 10
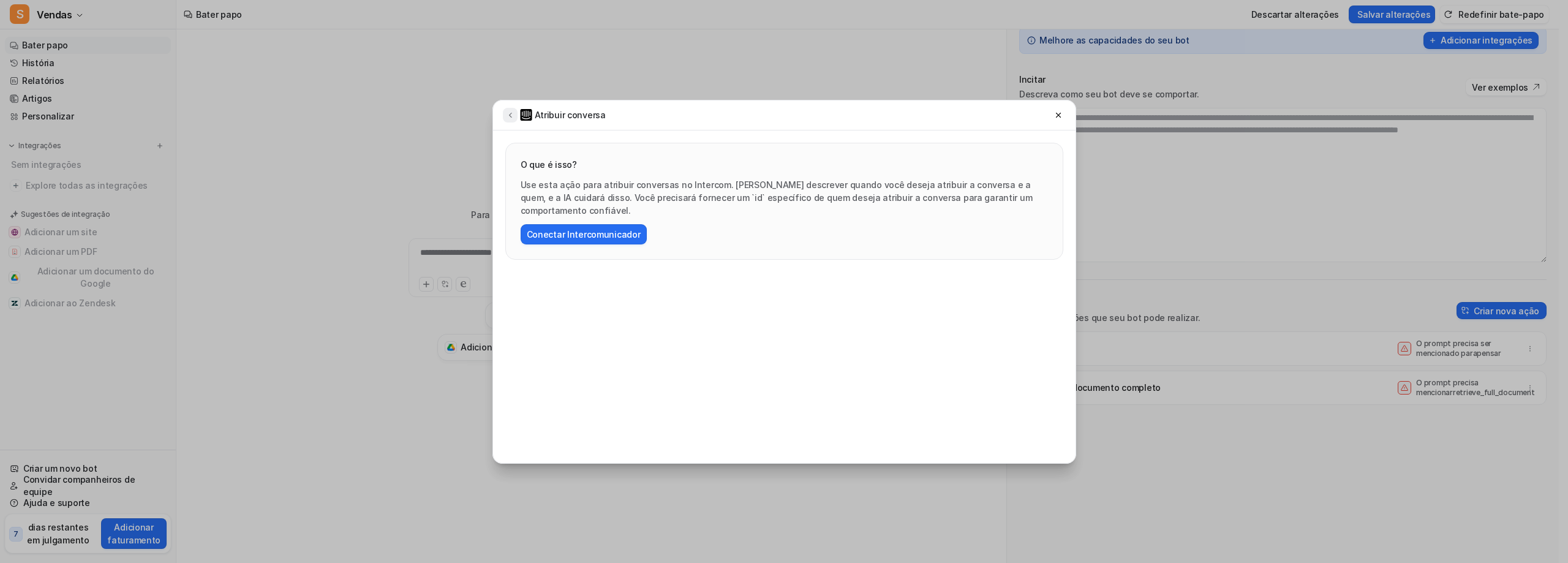
click at [512, 117] on icon at bounding box center [510, 115] width 3 height 5
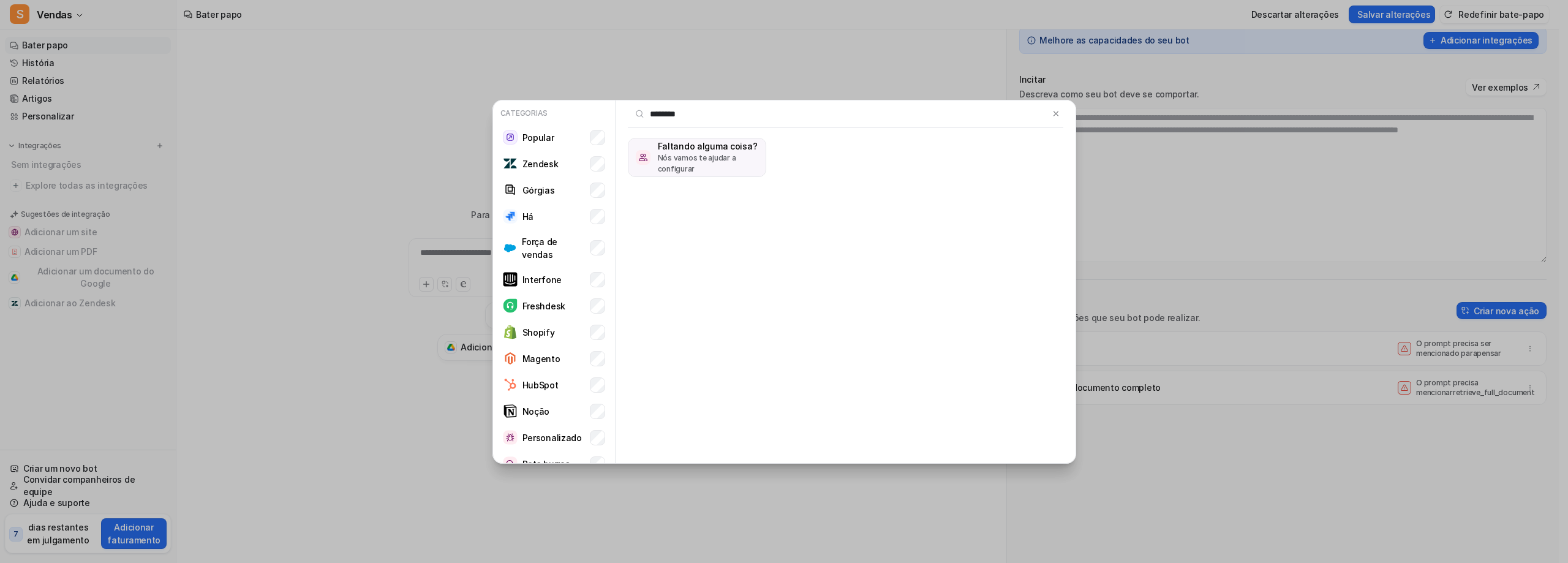
type input "********"
click at [703, 173] on font "Nós vamos te ajudar a configurar" at bounding box center [697, 163] width 78 height 20
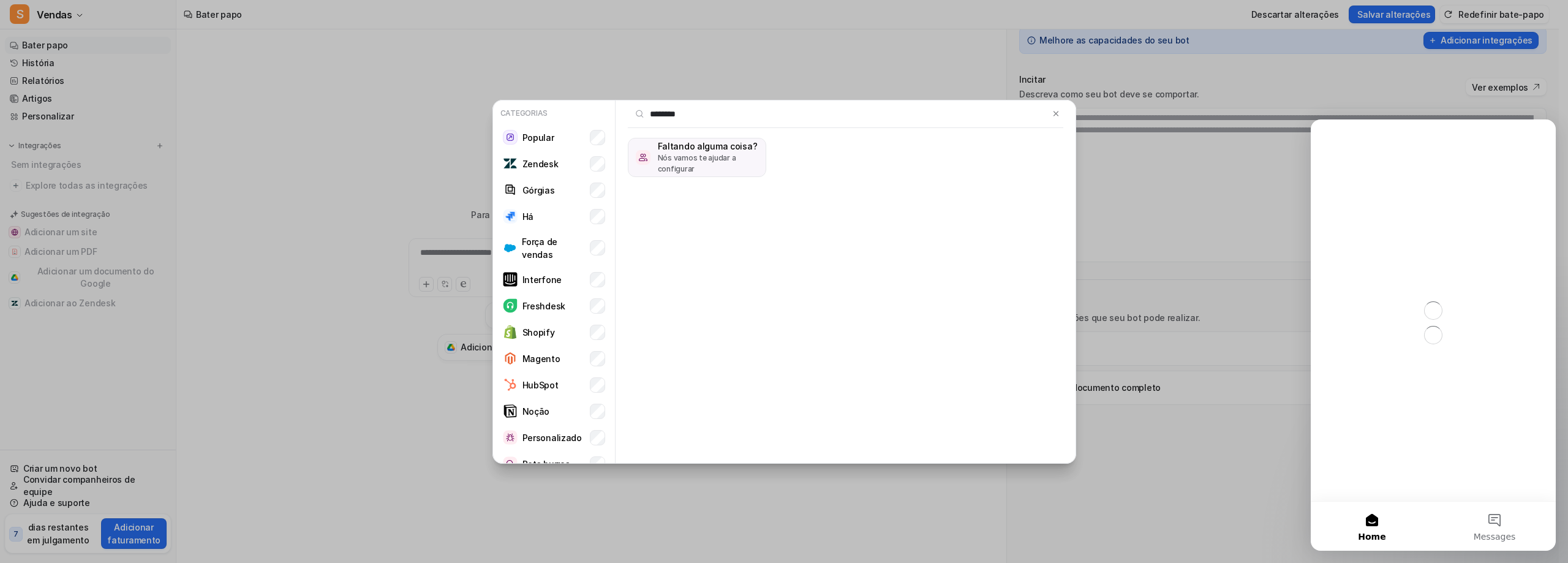
scroll to position [0, 0]
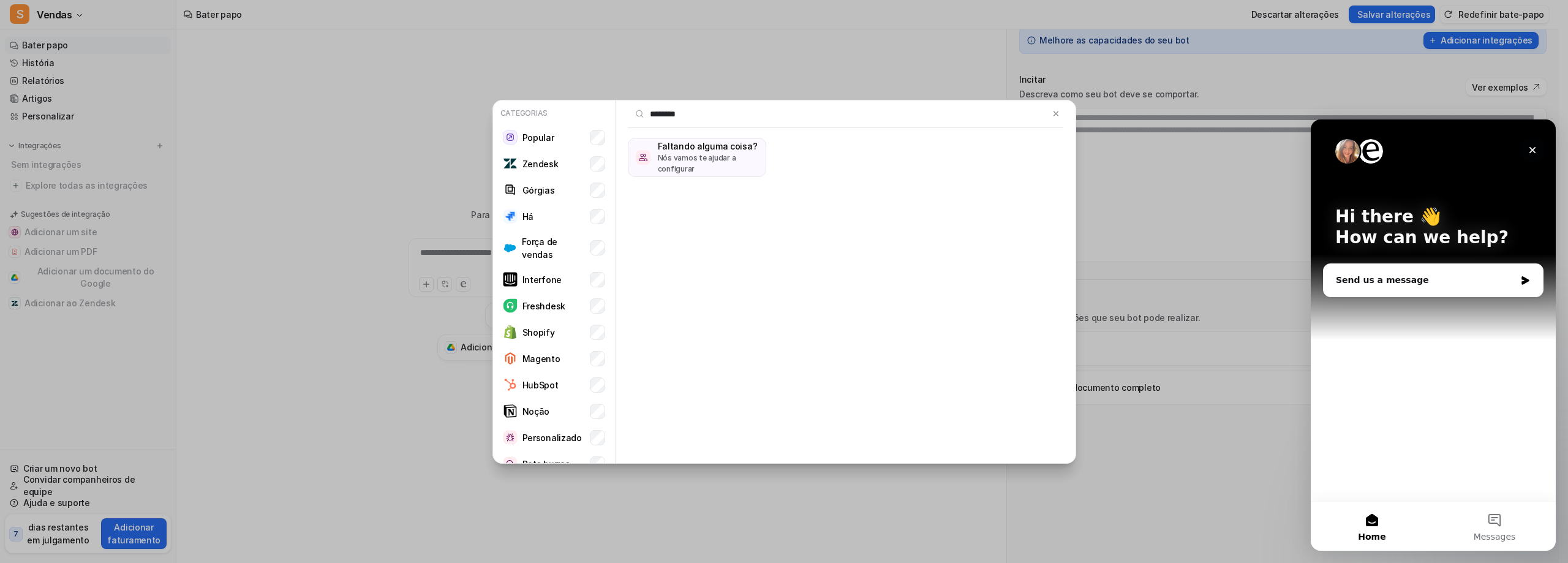
click at [1532, 150] on icon "Close" at bounding box center [1532, 150] width 6 height 6
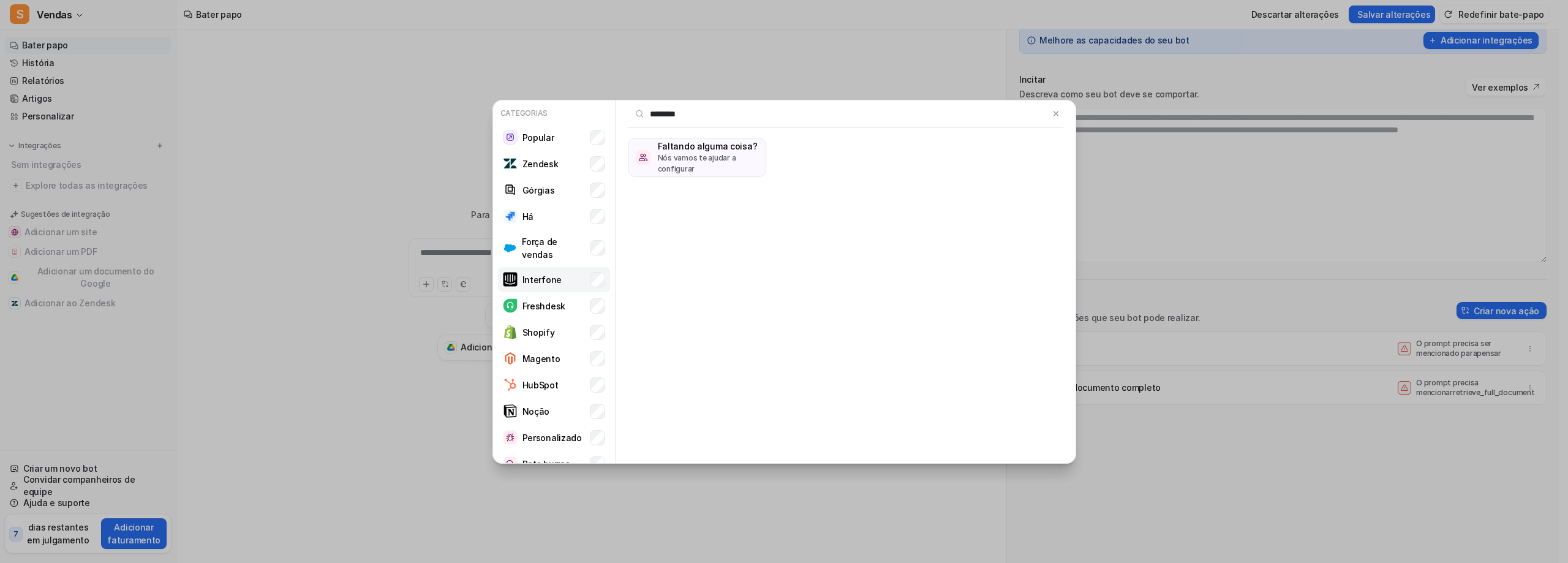
click at [559, 285] on font "Interfone" at bounding box center [542, 280] width 39 height 10
click at [540, 285] on font "Interfone" at bounding box center [542, 280] width 39 height 10
click at [1052, 115] on img at bounding box center [1055, 114] width 8 height 9
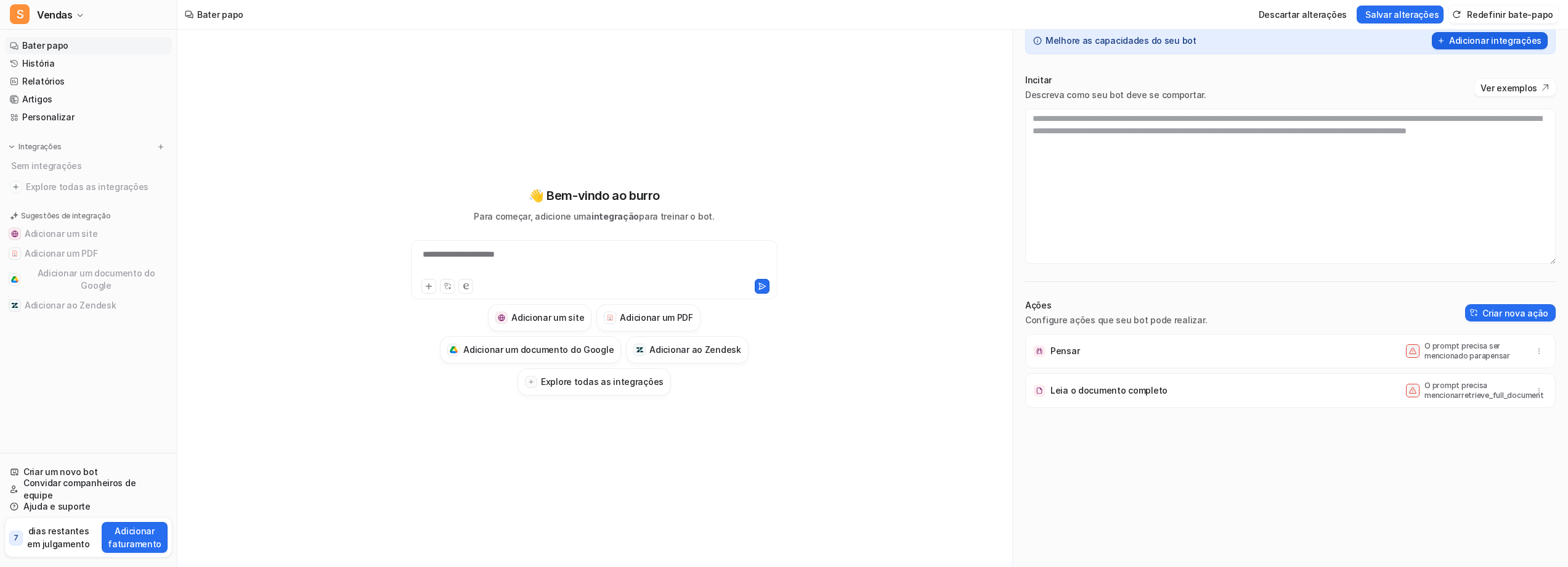
click at [1437, 45] on icon at bounding box center [1441, 40] width 8 height 8
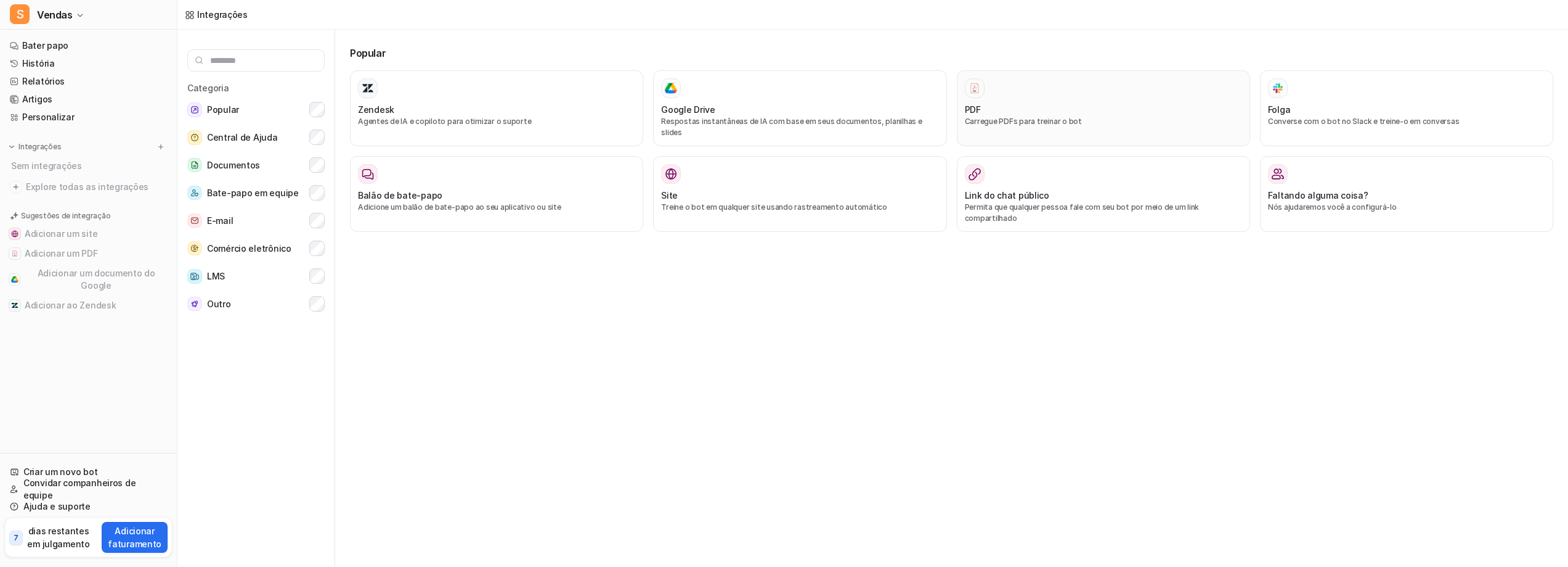
click at [1068, 124] on div "PDF Carregue PDFs para treinar o bot" at bounding box center [1103, 108] width 277 height 60
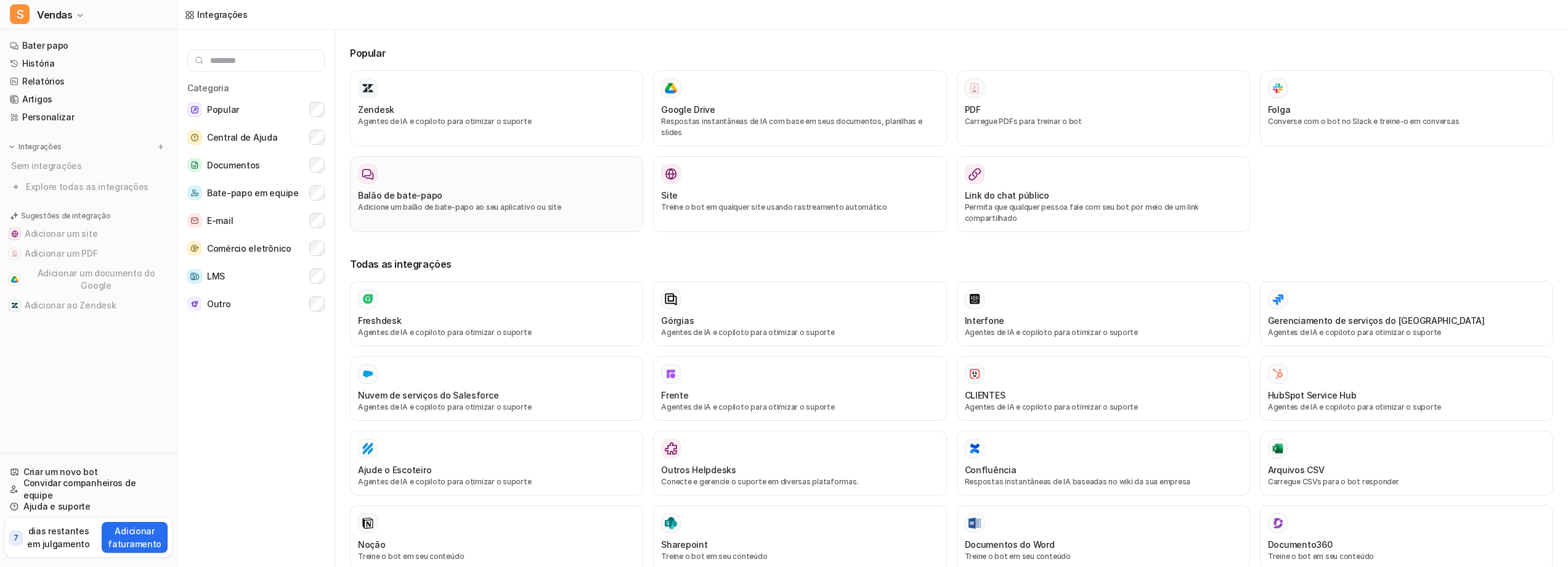
click at [374, 193] on icon at bounding box center [368, 174] width 12 height 39
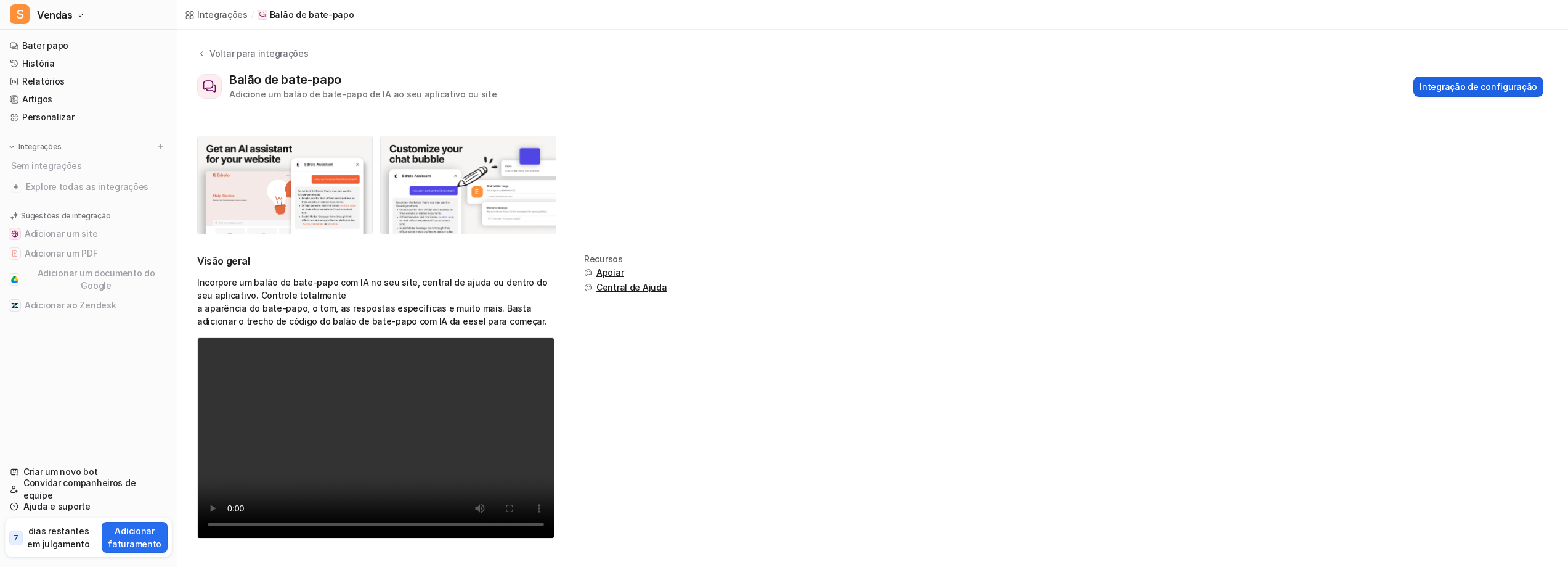
click at [1434, 92] on font "Integração de configuração" at bounding box center [1479, 87] width 118 height 10
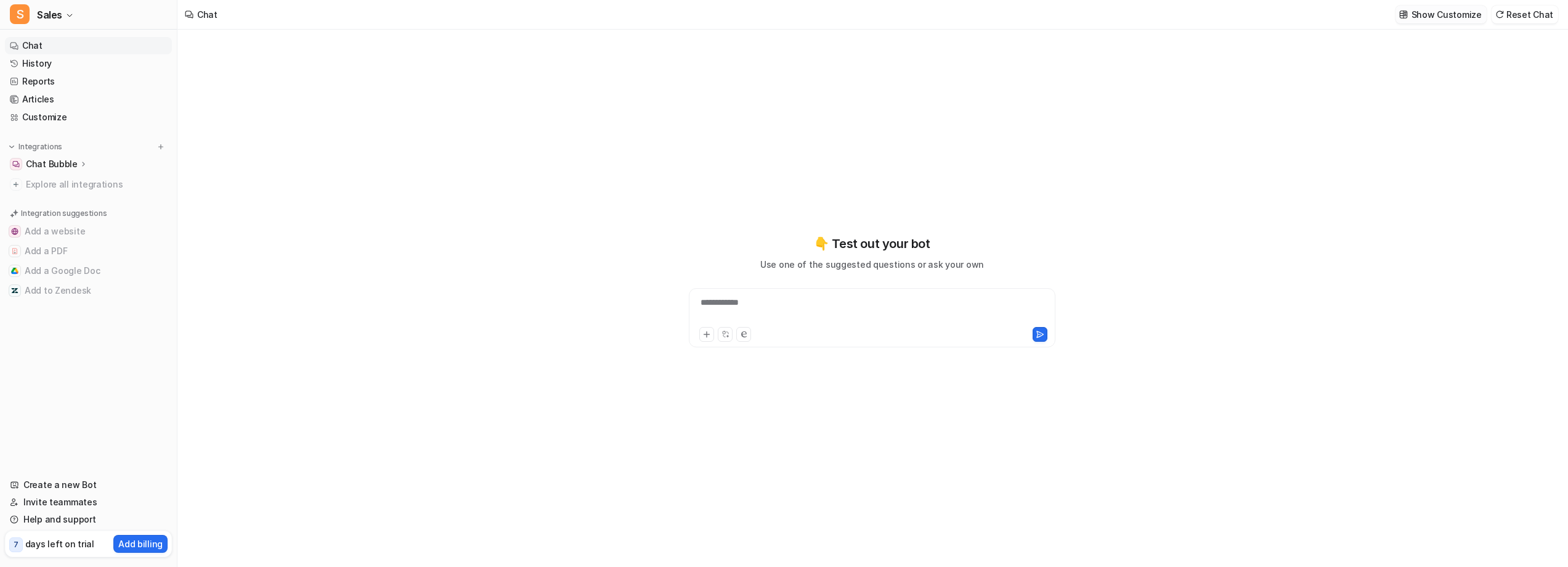
click at [1412, 16] on p "Show Customize" at bounding box center [1447, 14] width 71 height 13
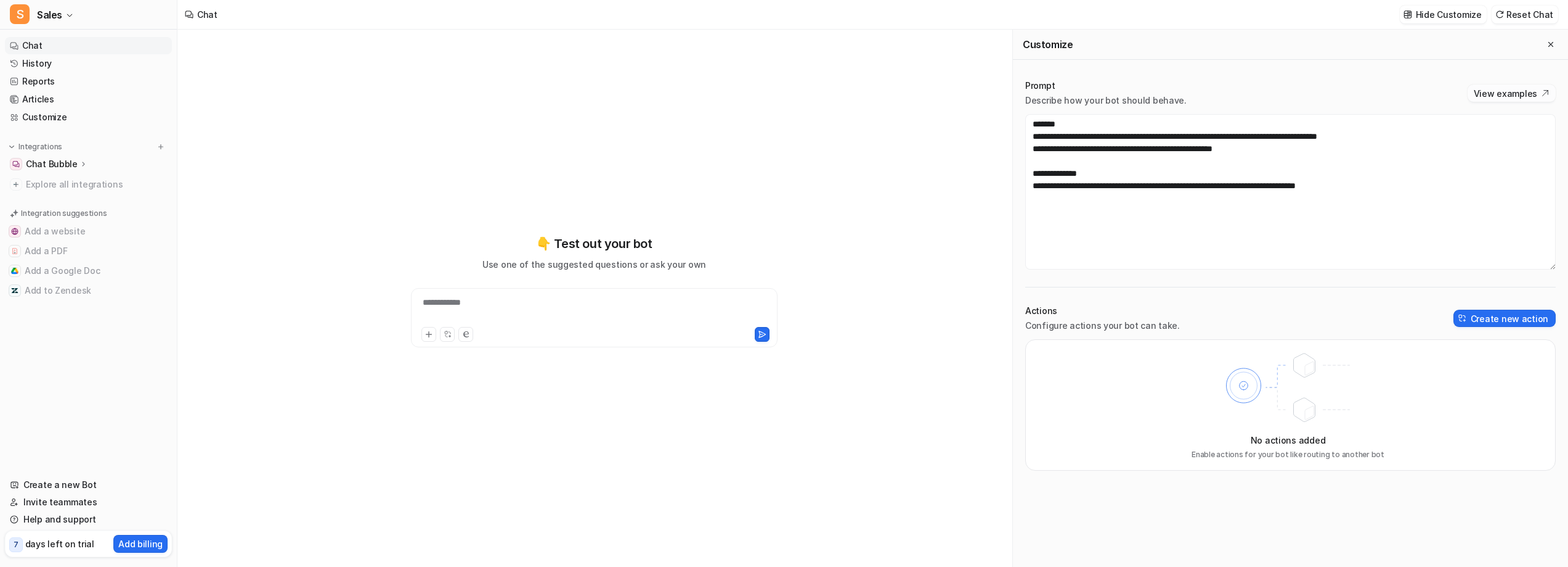
click at [1468, 102] on button "View examples" at bounding box center [1512, 93] width 88 height 17
click at [167, 153] on button at bounding box center [161, 146] width 12 height 12
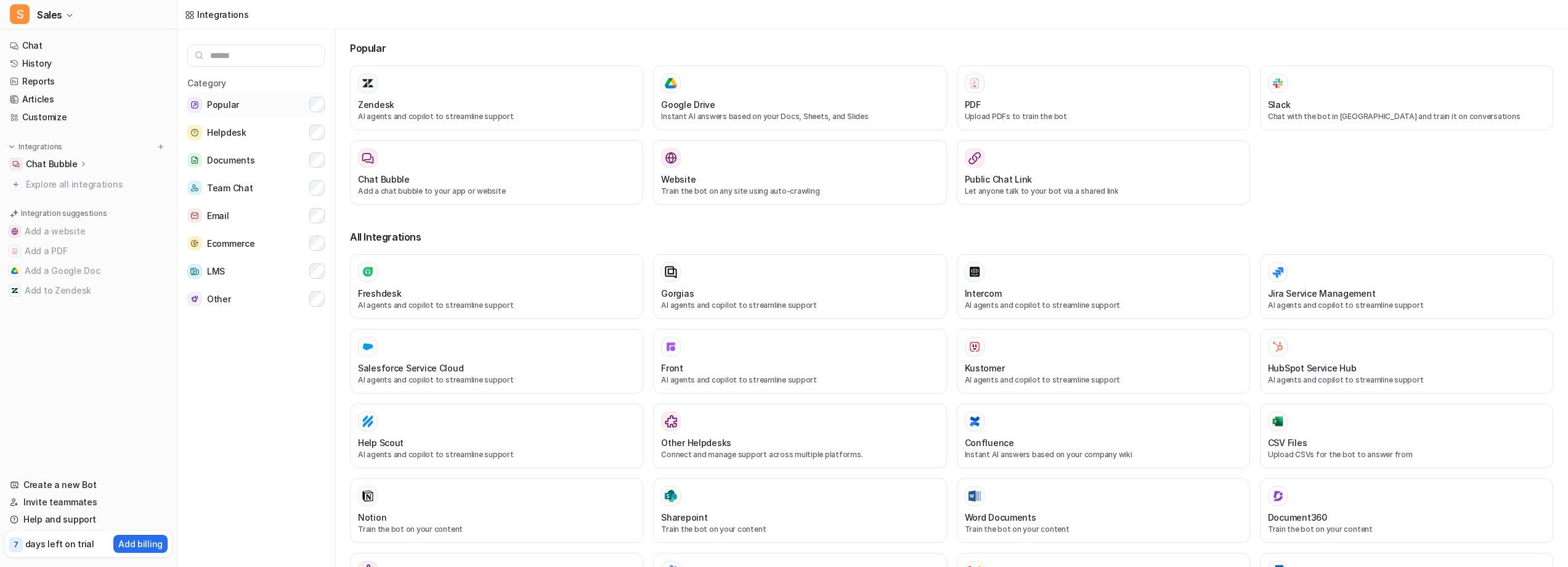
click at [239, 112] on span "Popular" at bounding box center [223, 105] width 32 height 15
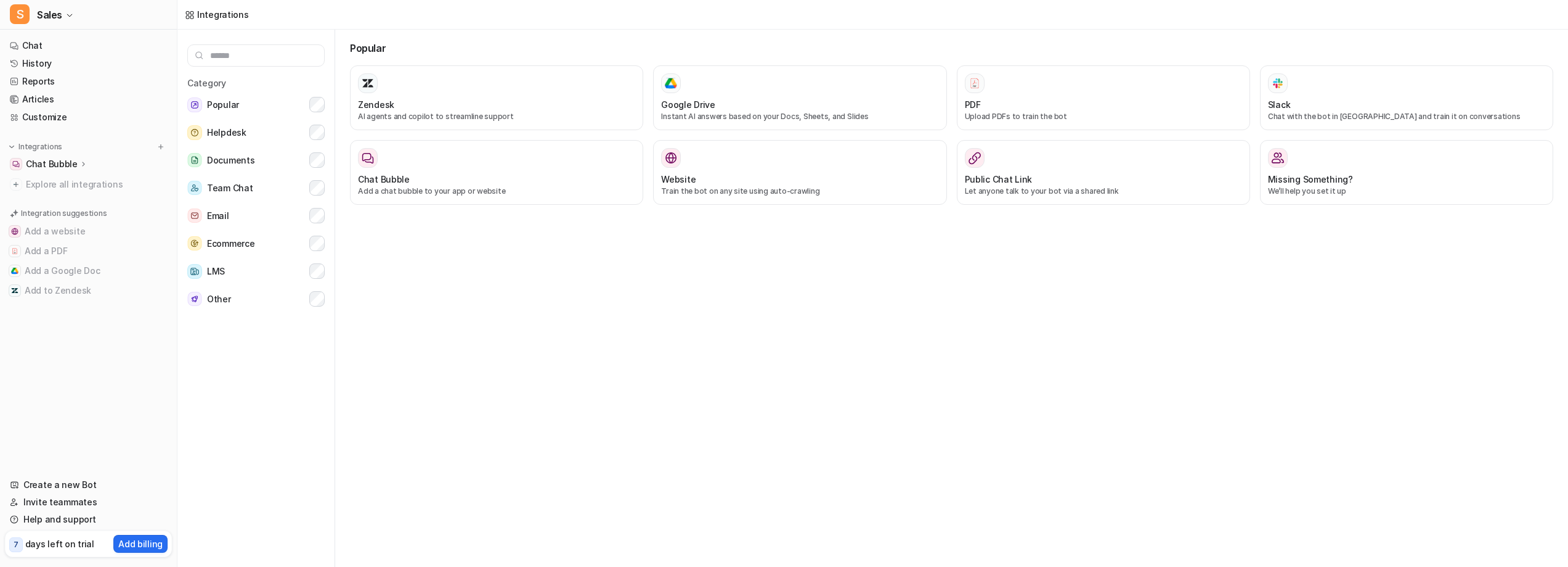
drag, startPoint x: 490, startPoint y: 203, endPoint x: 1117, endPoint y: 453, distance: 675.0
click at [1109, 445] on div "Popular Zendesk AI agents and copilot to streamline support Google Drive Instan…" at bounding box center [957, 296] width 1223 height 542
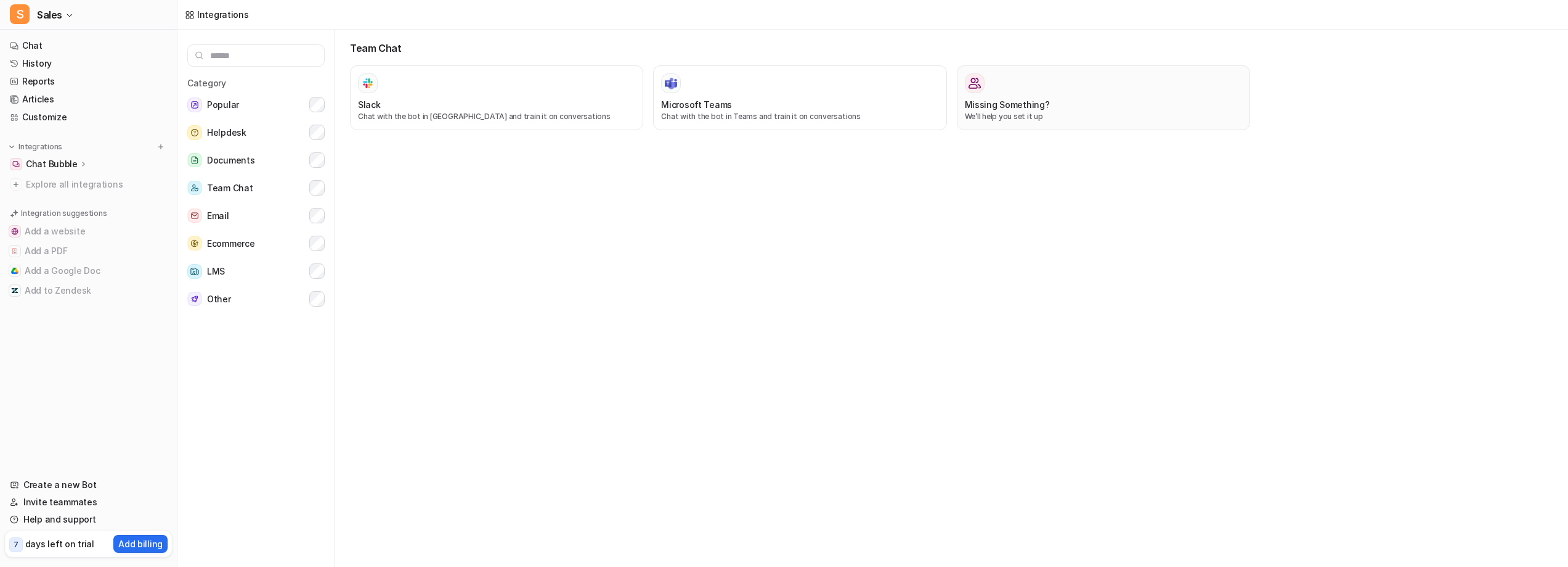
click at [1024, 111] on h3 "Missing Something?" at bounding box center [1007, 105] width 85 height 13
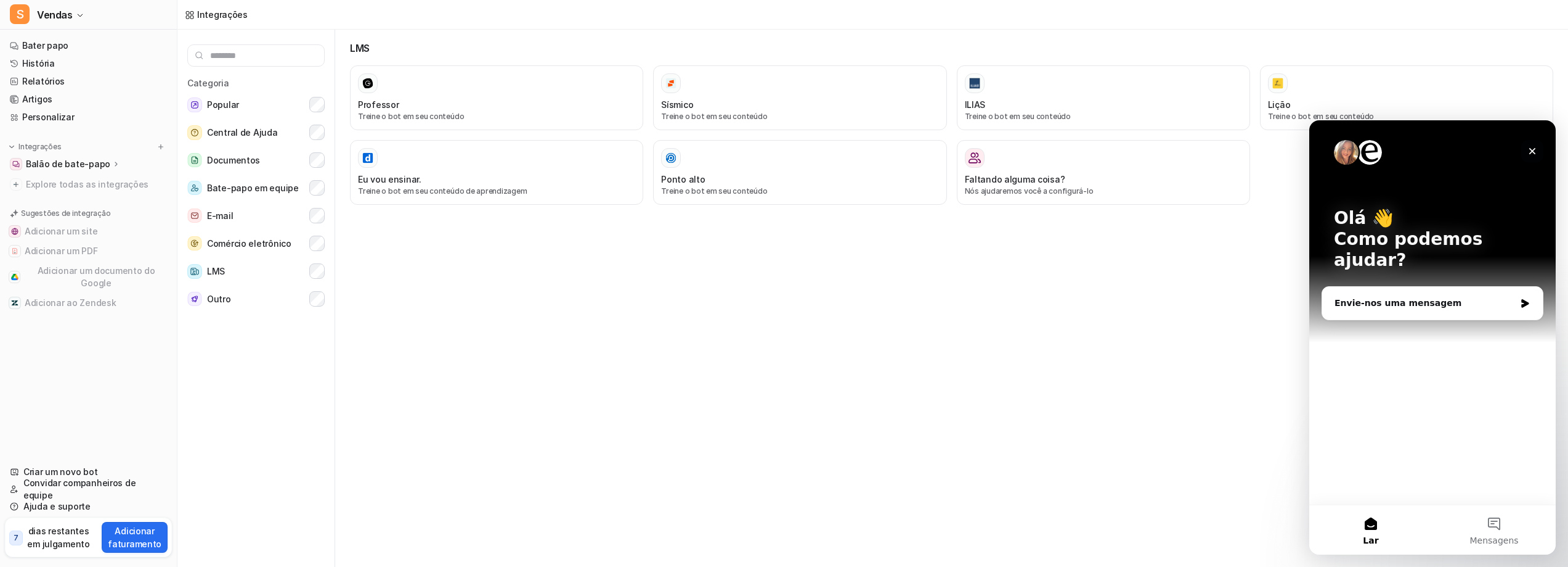
click at [1529, 153] on icon "Fechar" at bounding box center [1532, 151] width 10 height 10
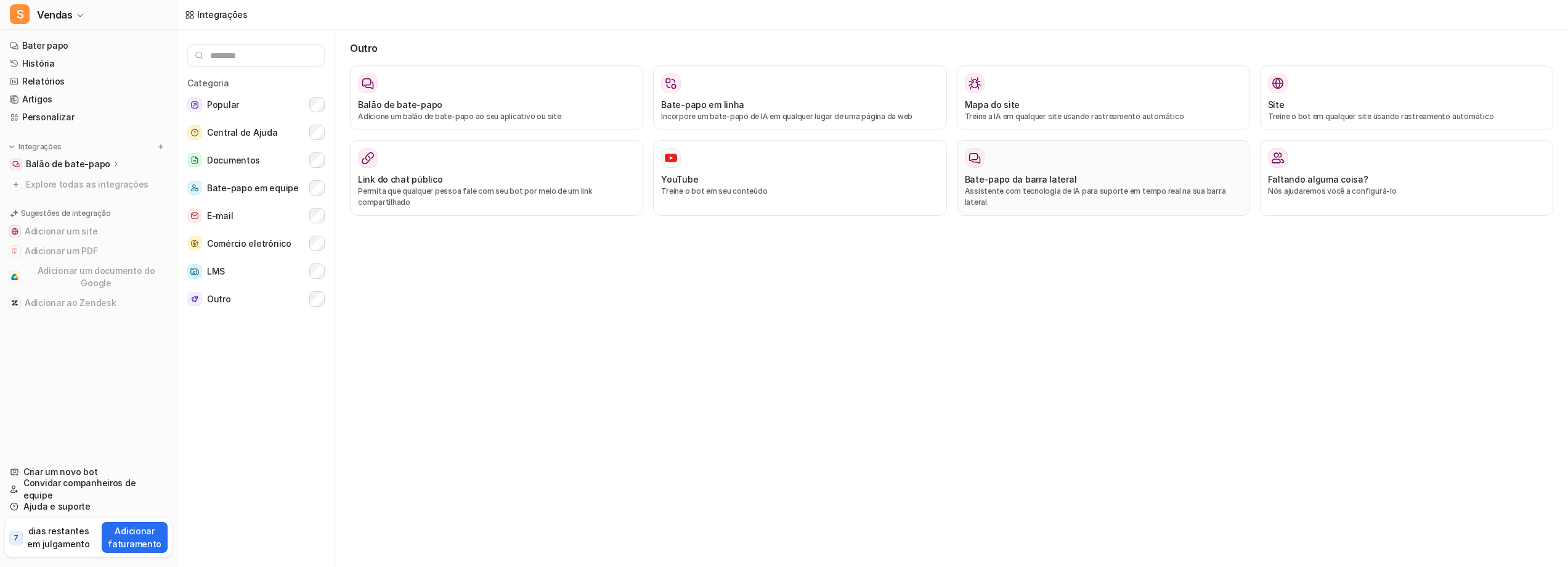
click at [1066, 206] on font "Assistente com tecnologia de IA para suporte em tempo real na sua barra lateral." at bounding box center [1095, 196] width 261 height 20
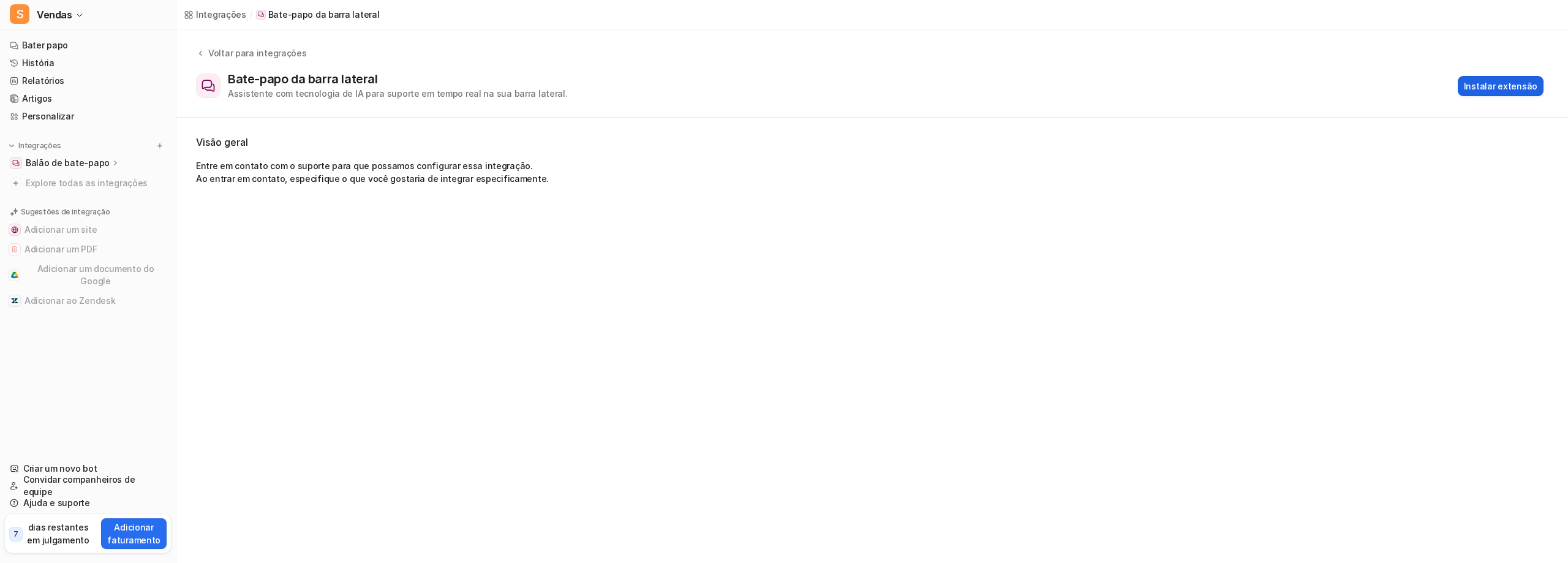
click at [1490, 91] on font "Instalar extensão" at bounding box center [1500, 86] width 73 height 10
